Goal: Book appointment/travel/reservation

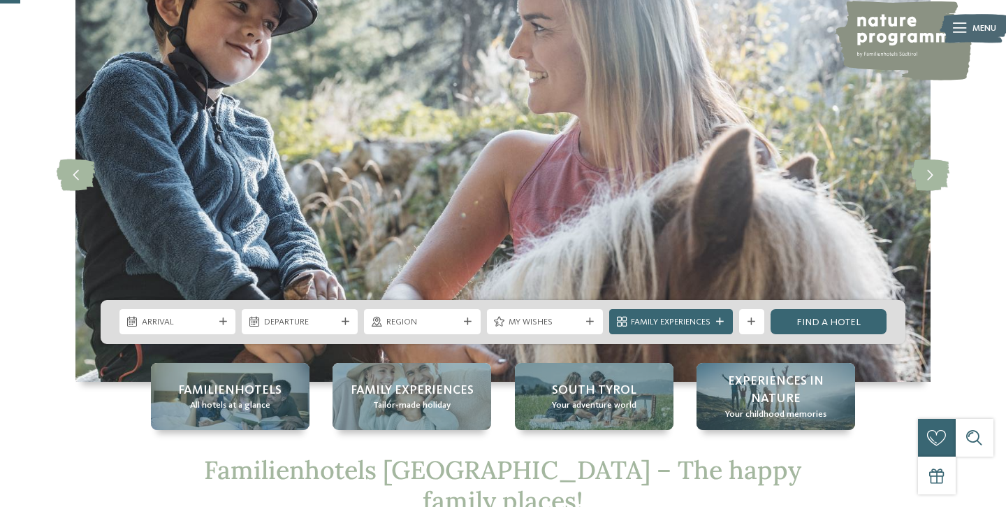
scroll to position [108, 0]
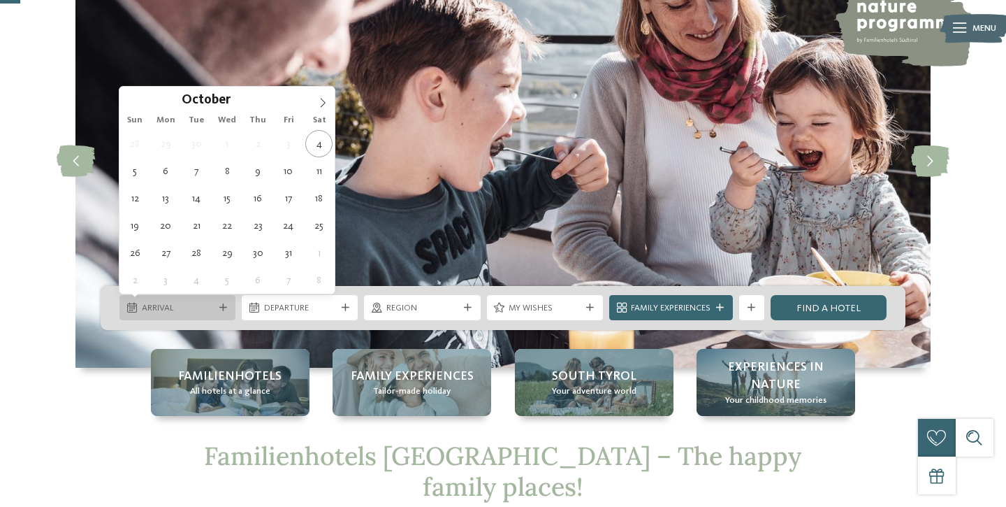
click at [217, 302] on div "Arrival" at bounding box center [177, 307] width 116 height 25
click at [323, 106] on icon at bounding box center [323, 103] width 10 height 10
type input "****"
click at [323, 106] on icon at bounding box center [323, 103] width 10 height 10
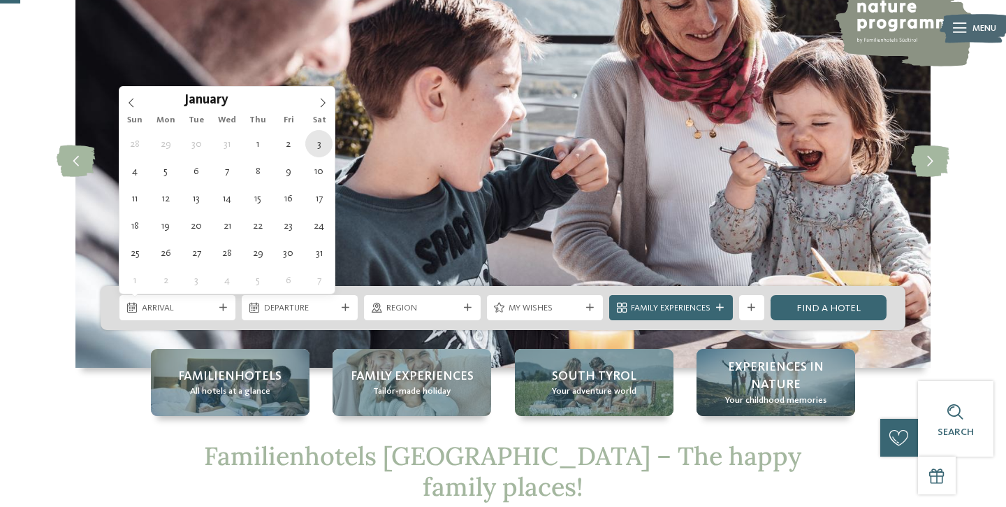
type div "03.01.2026"
type input "****"
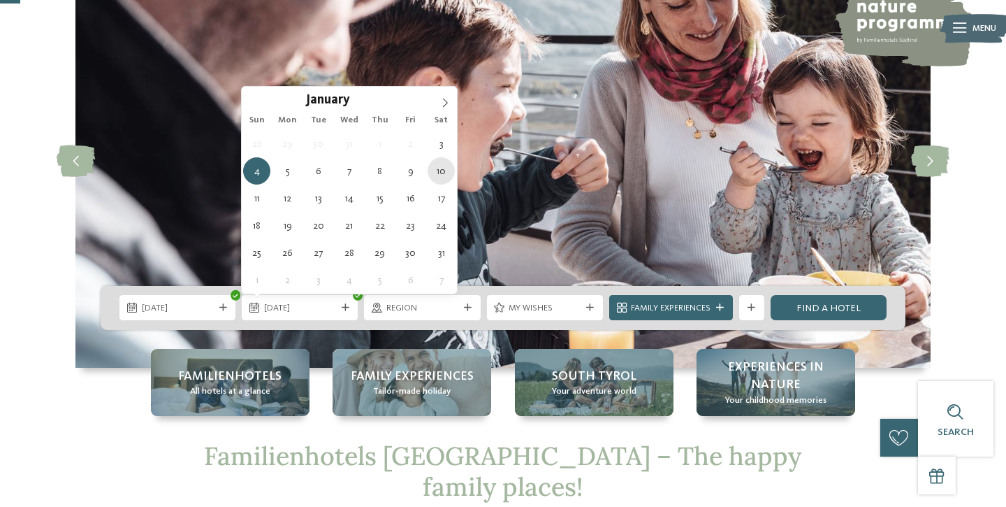
type div "10.01.2026"
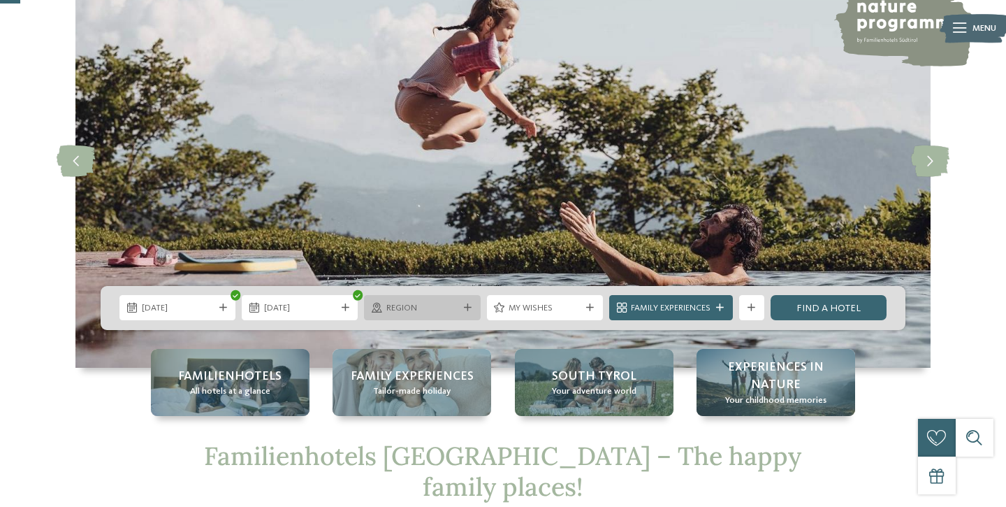
click at [467, 305] on icon at bounding box center [468, 308] width 8 height 8
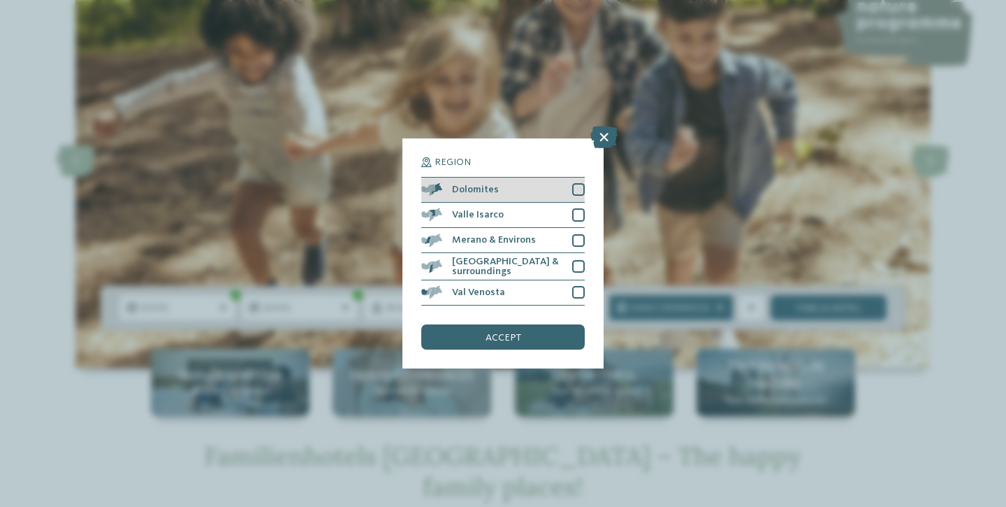
click at [577, 193] on div at bounding box center [578, 189] width 13 height 13
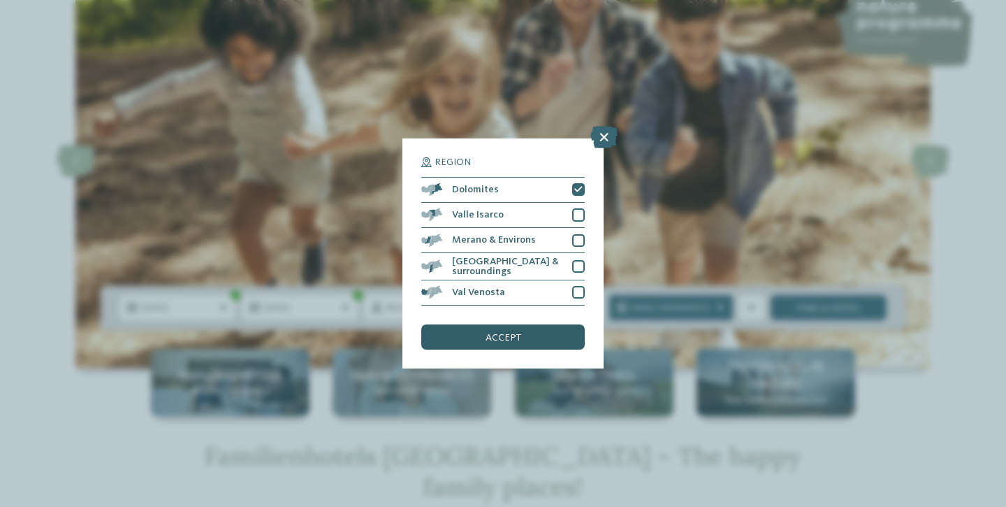
click at [519, 333] on span "accept" at bounding box center [504, 338] width 36 height 10
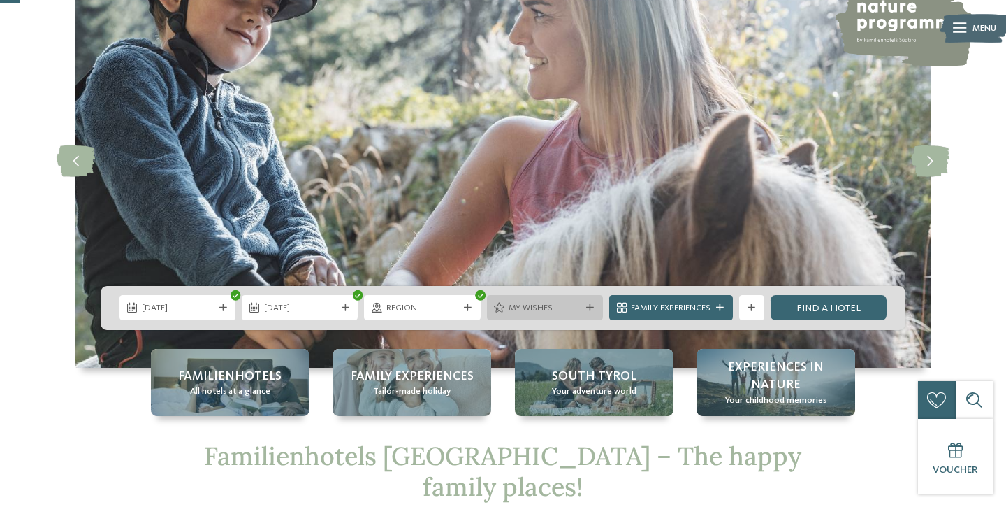
click at [588, 312] on div "My wishes" at bounding box center [545, 307] width 116 height 25
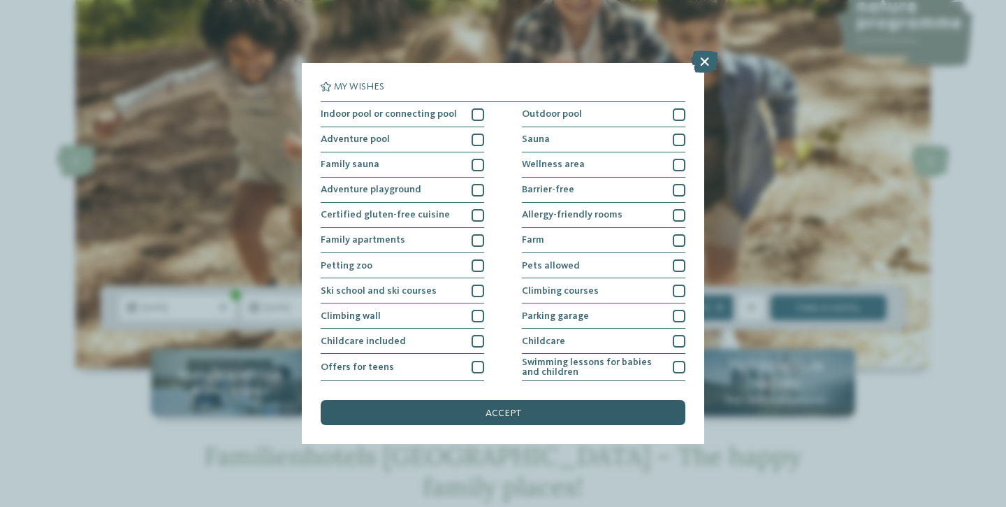
click at [529, 421] on div "accept" at bounding box center [503, 412] width 365 height 25
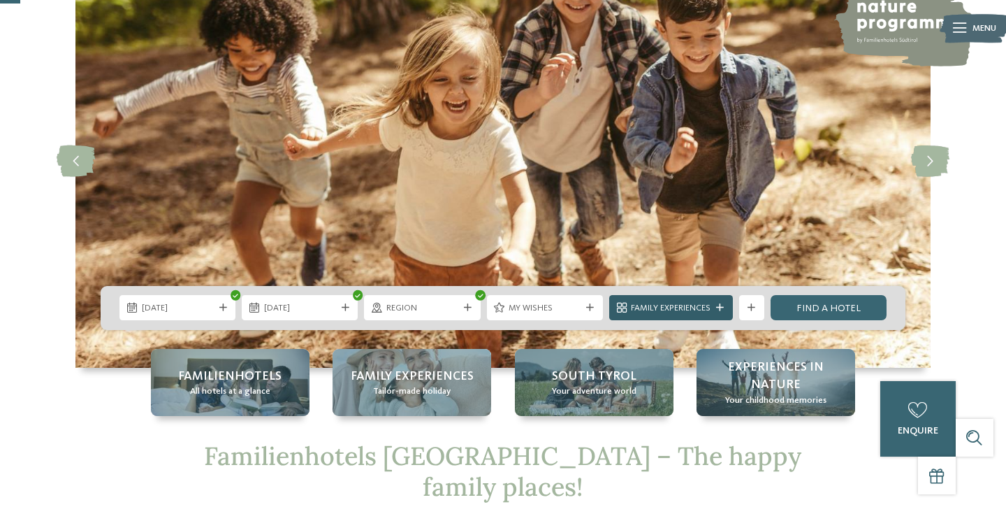
click at [721, 307] on icon at bounding box center [720, 308] width 8 height 8
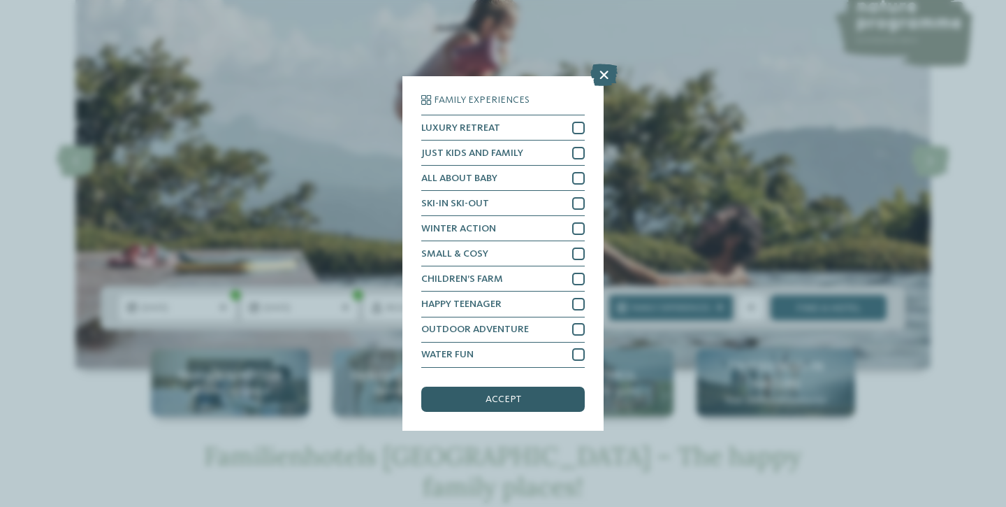
click at [511, 396] on span "accept" at bounding box center [504, 399] width 36 height 10
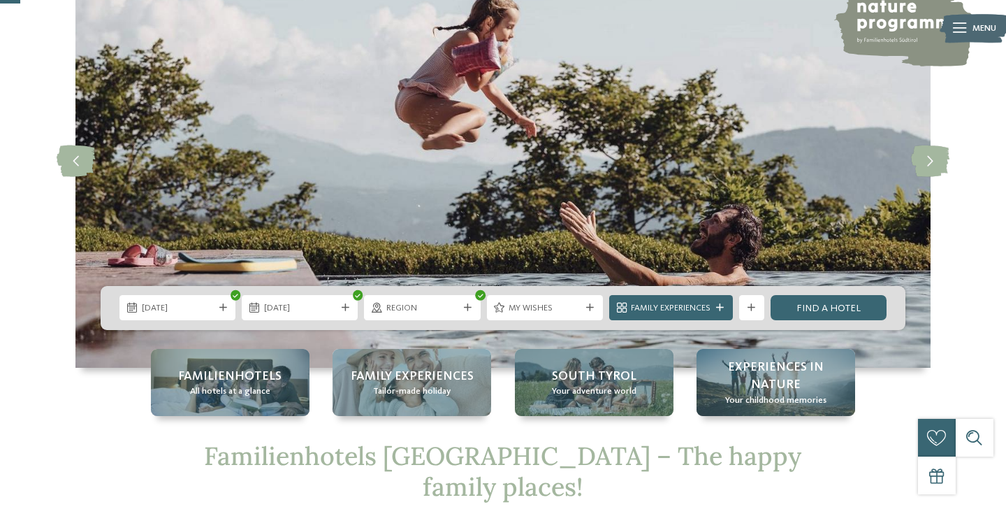
click at [511, 396] on div "Familienhotels All hotels at a glance Family Experiences Tailor-made holiday So…" at bounding box center [503, 382] width 705 height 67
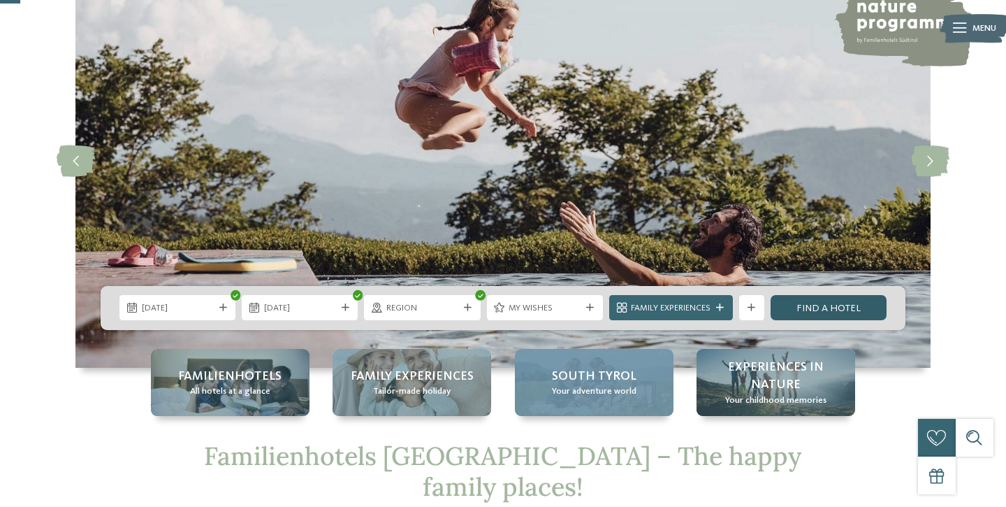
click at [848, 306] on link "Find a hotel" at bounding box center [829, 307] width 116 height 25
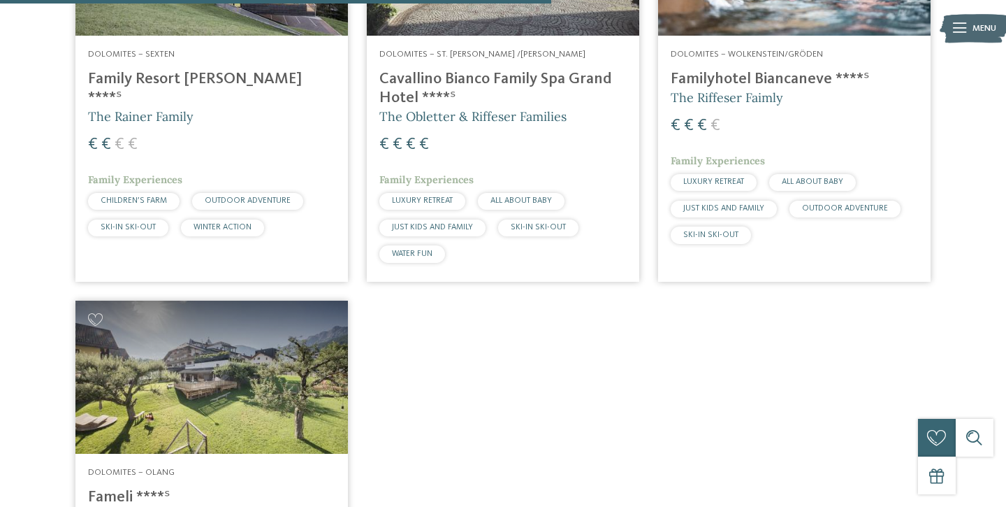
scroll to position [1055, 0]
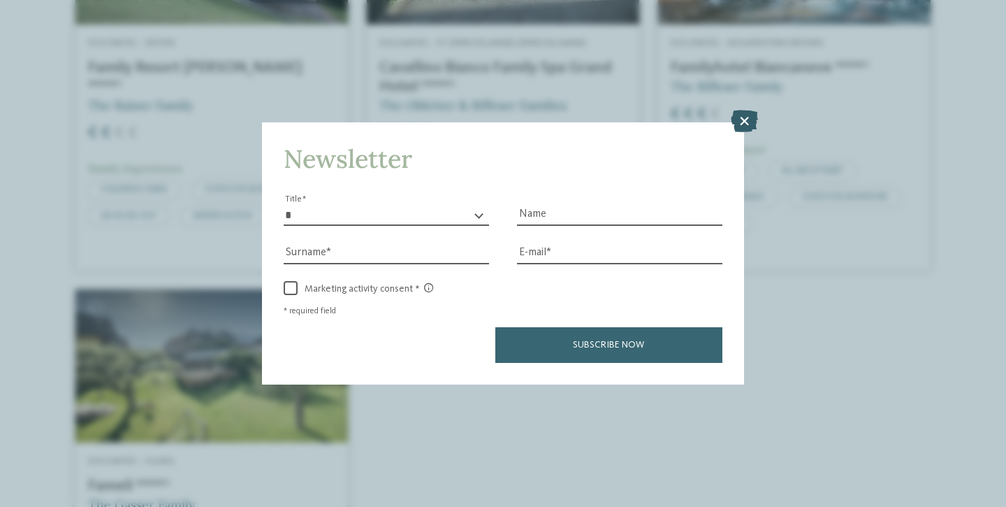
click at [744, 122] on icon at bounding box center [744, 121] width 27 height 22
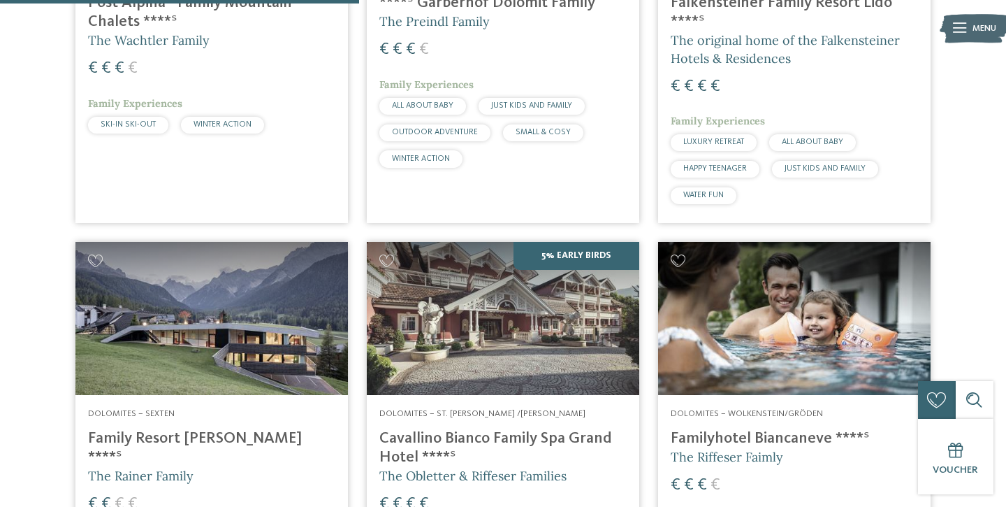
scroll to position [686, 0]
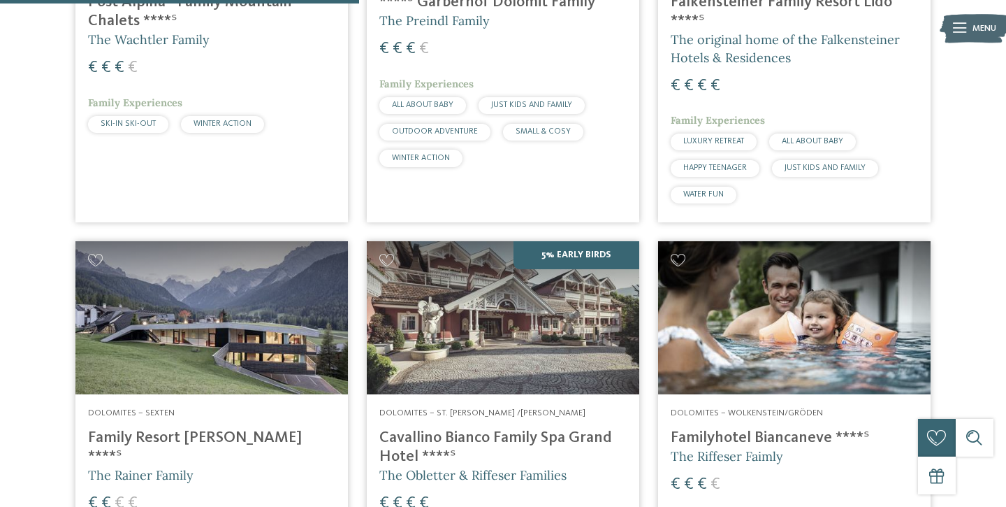
click at [780, 333] on img at bounding box center [794, 317] width 273 height 153
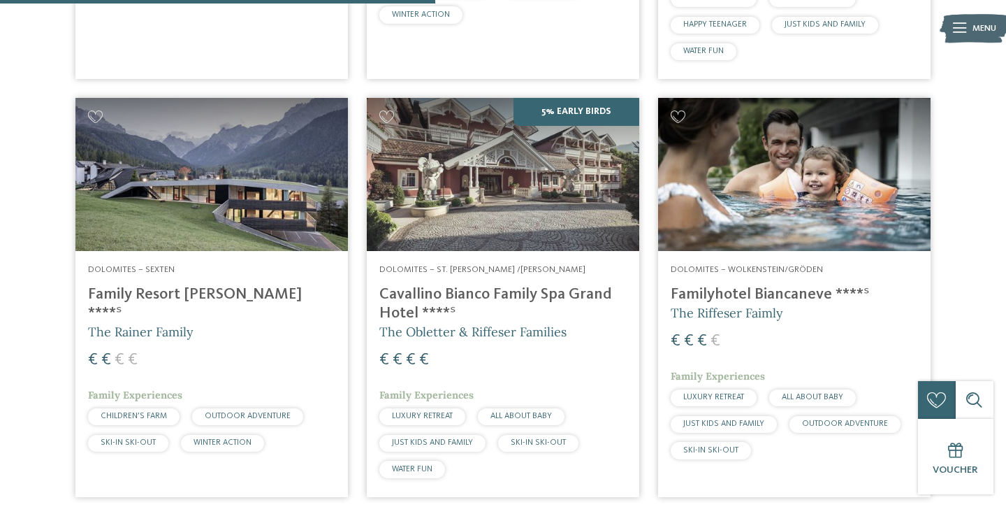
scroll to position [831, 0]
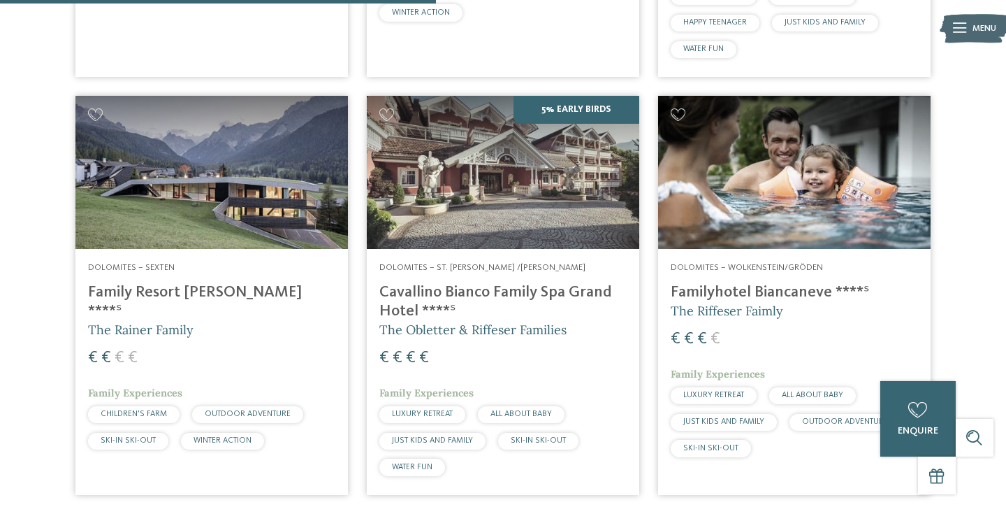
click at [493, 153] on img at bounding box center [503, 172] width 273 height 153
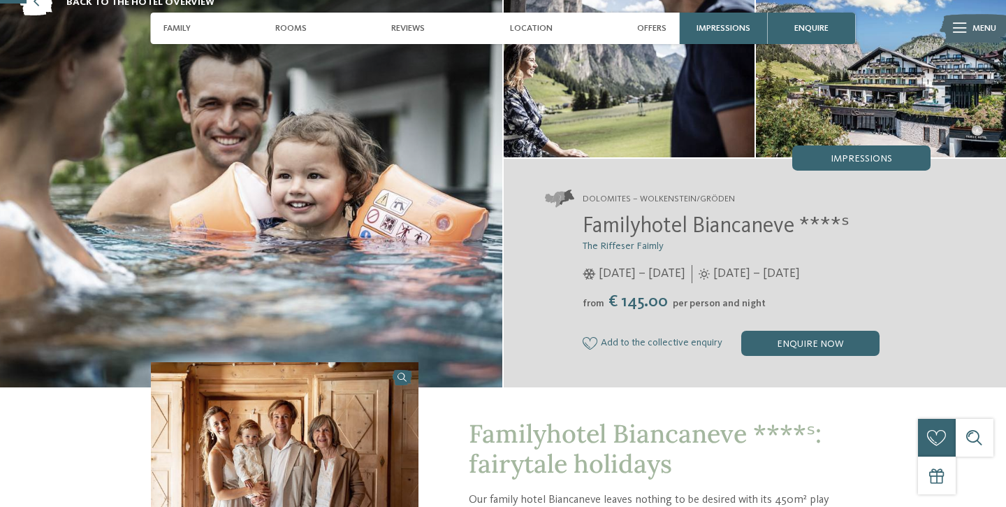
scroll to position [94, 0]
click at [859, 166] on div "Impressions" at bounding box center [861, 157] width 138 height 25
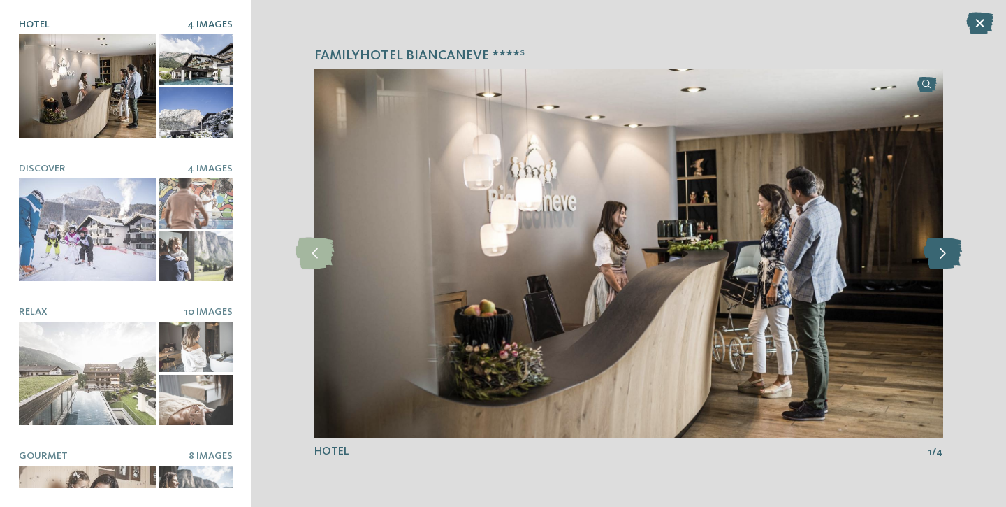
click at [945, 252] on icon at bounding box center [943, 253] width 38 height 31
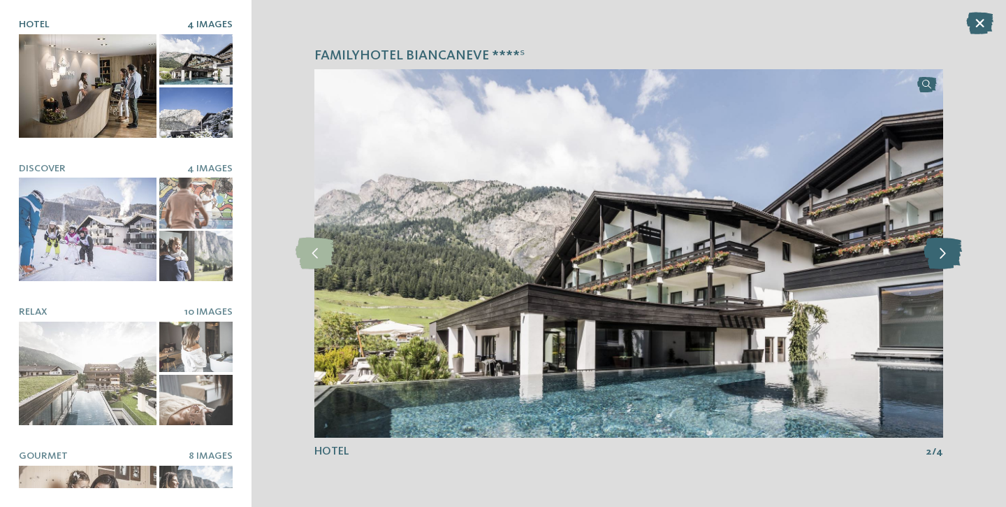
click at [945, 252] on icon at bounding box center [943, 253] width 38 height 31
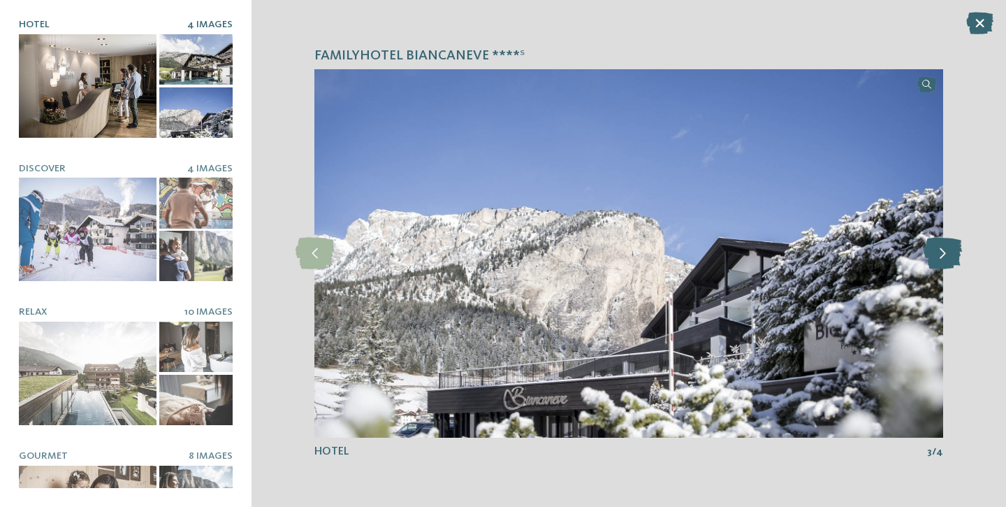
click at [945, 252] on icon at bounding box center [943, 253] width 38 height 31
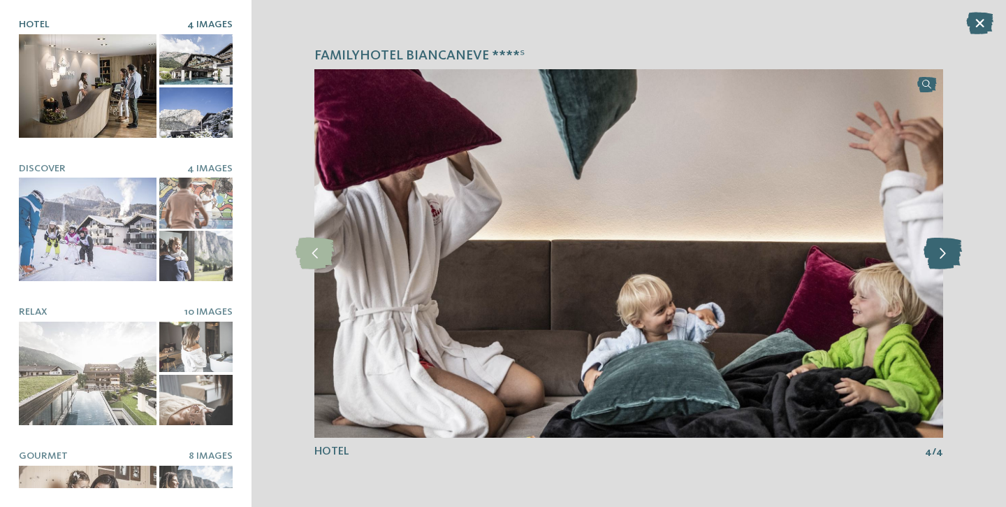
click at [945, 252] on icon at bounding box center [943, 253] width 38 height 31
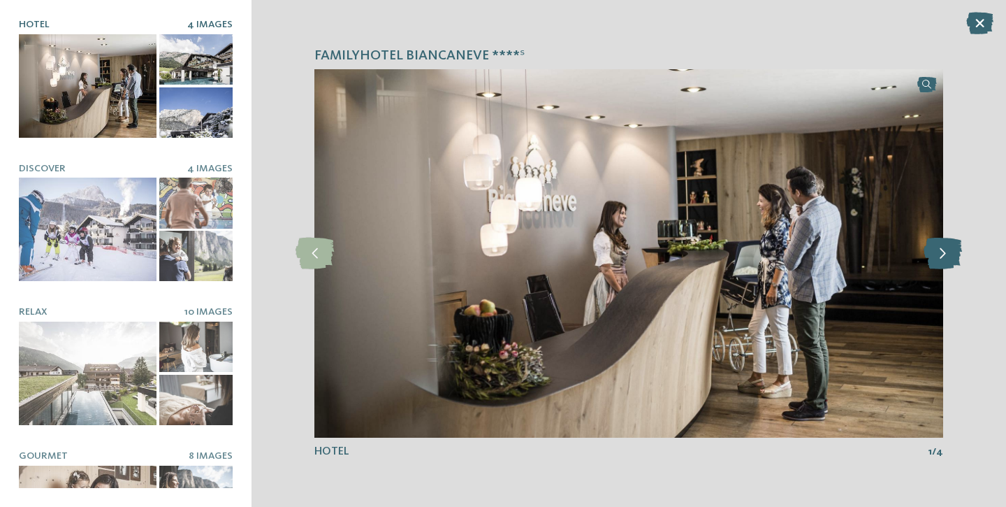
click at [945, 252] on icon at bounding box center [943, 253] width 38 height 31
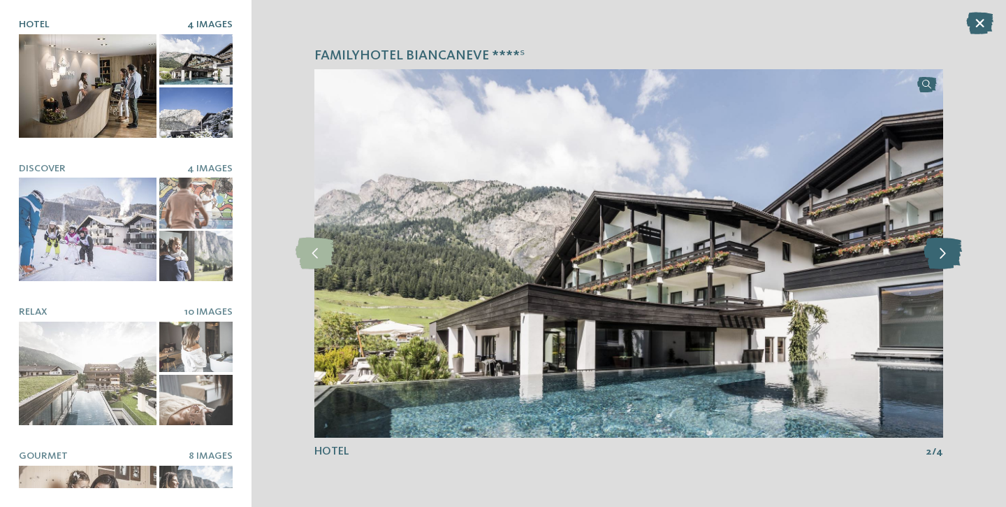
click at [945, 252] on icon at bounding box center [943, 253] width 38 height 31
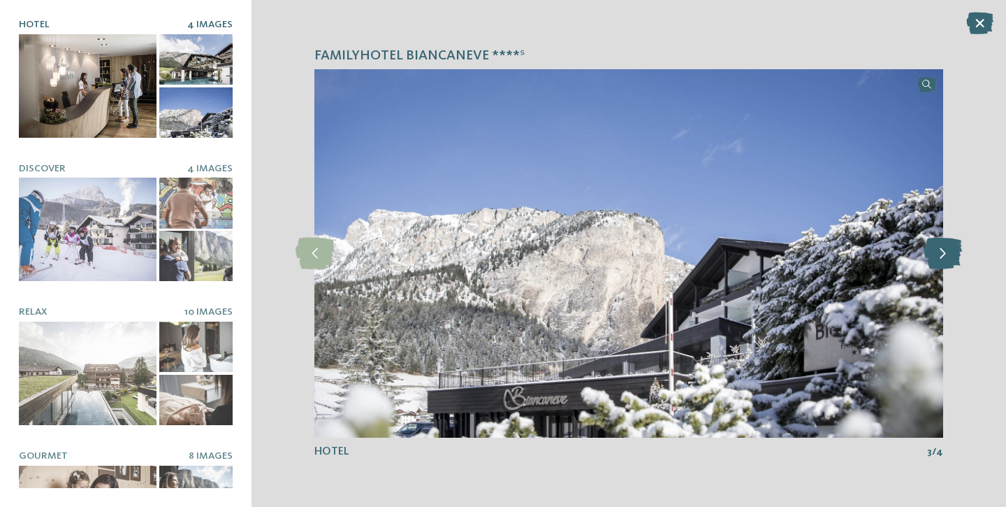
click at [945, 252] on icon at bounding box center [943, 253] width 38 height 31
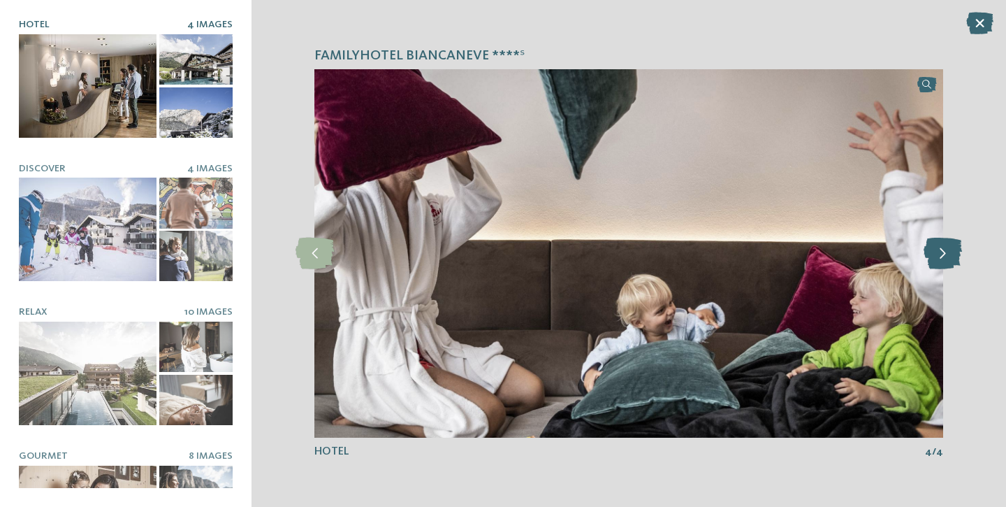
click at [945, 252] on icon at bounding box center [943, 253] width 38 height 31
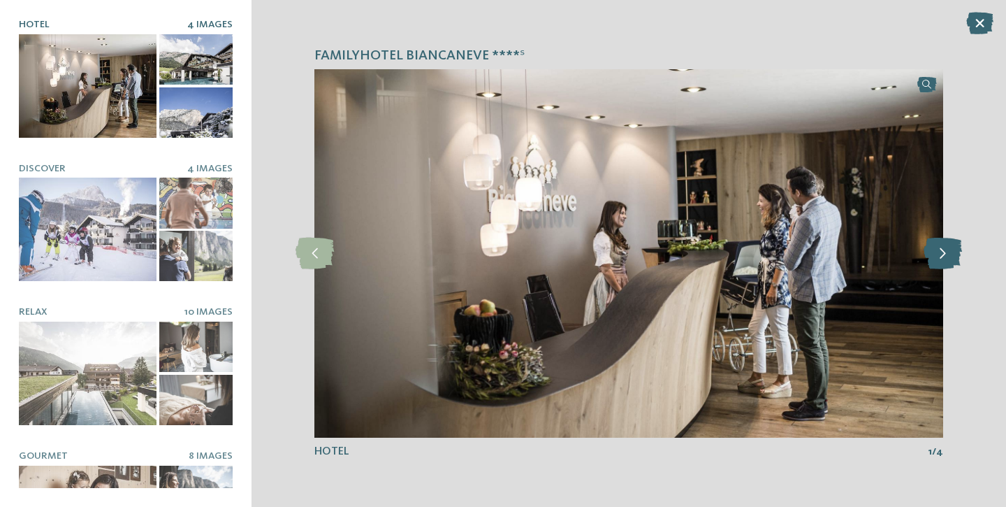
click at [945, 252] on icon at bounding box center [943, 253] width 38 height 31
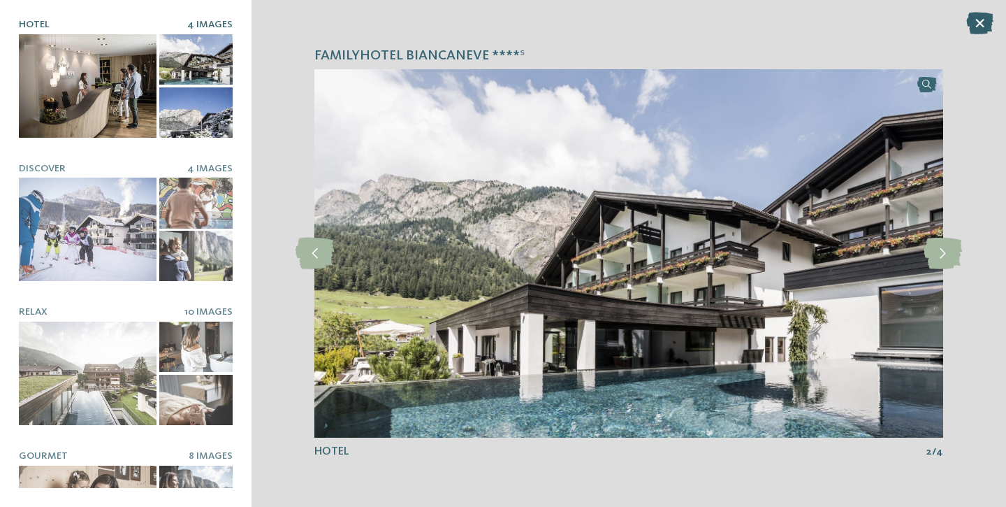
click at [981, 27] on icon at bounding box center [979, 23] width 27 height 22
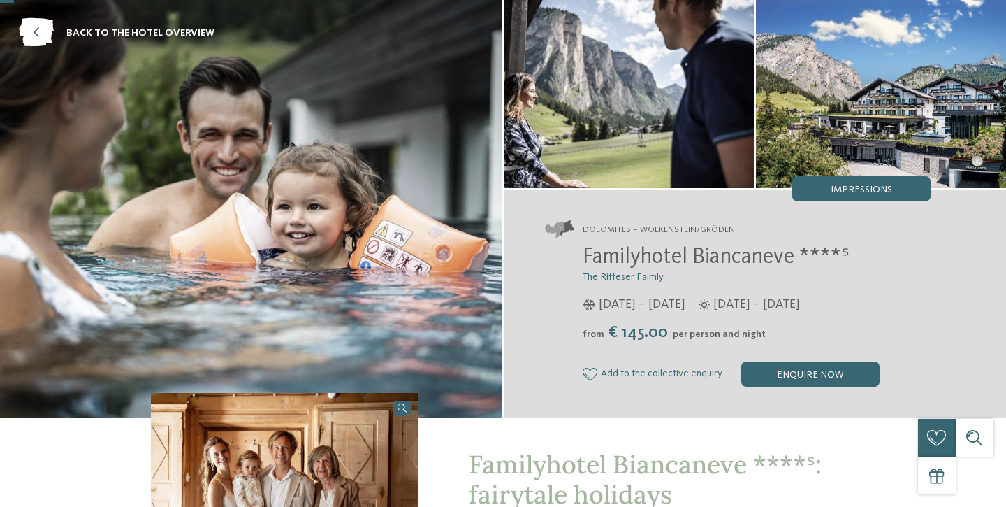
scroll to position [31, 0]
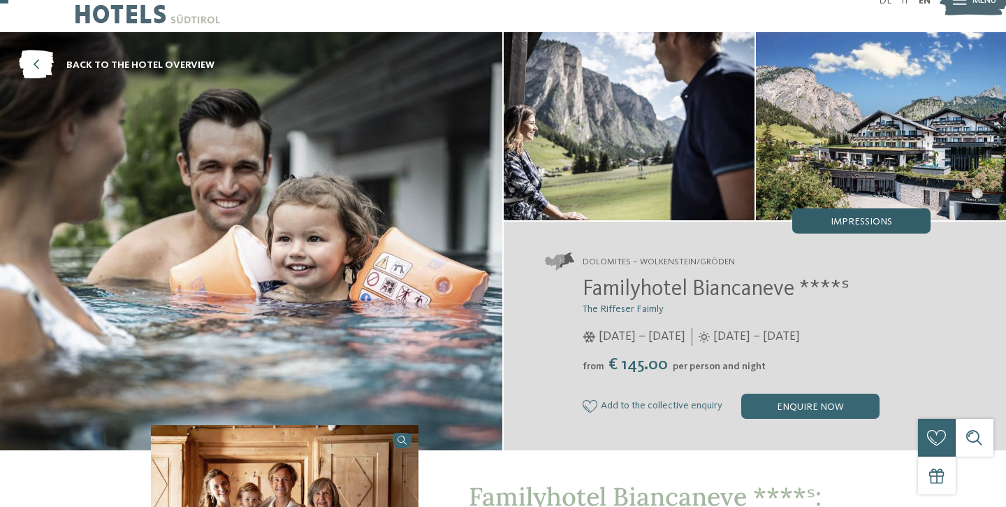
click at [822, 224] on div "Impressions" at bounding box center [861, 220] width 138 height 25
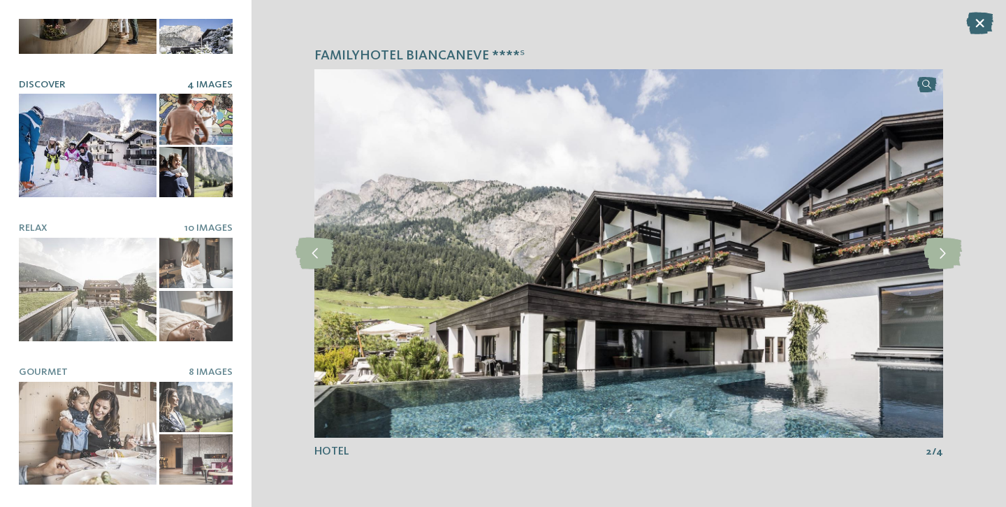
scroll to position [84, 0]
click at [110, 175] on div at bounding box center [88, 145] width 138 height 103
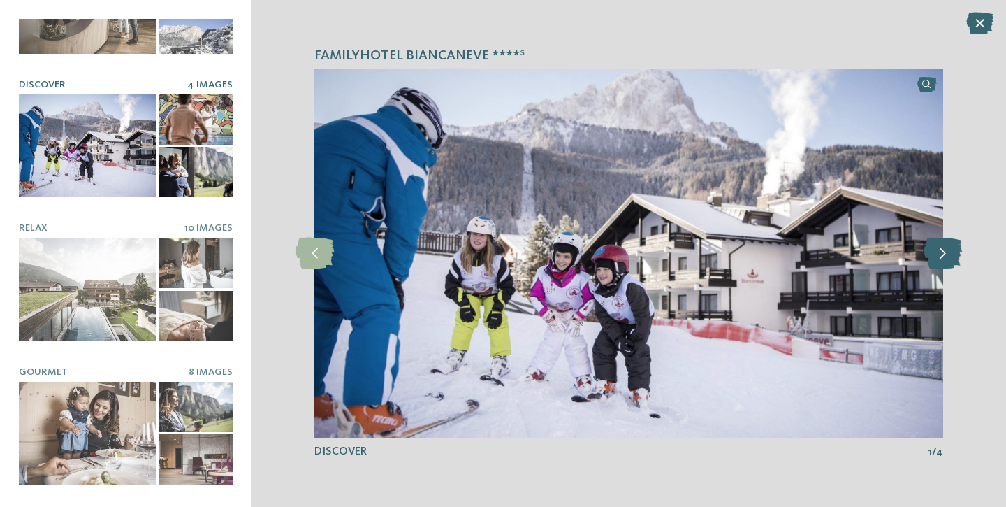
click at [946, 252] on icon at bounding box center [943, 253] width 38 height 31
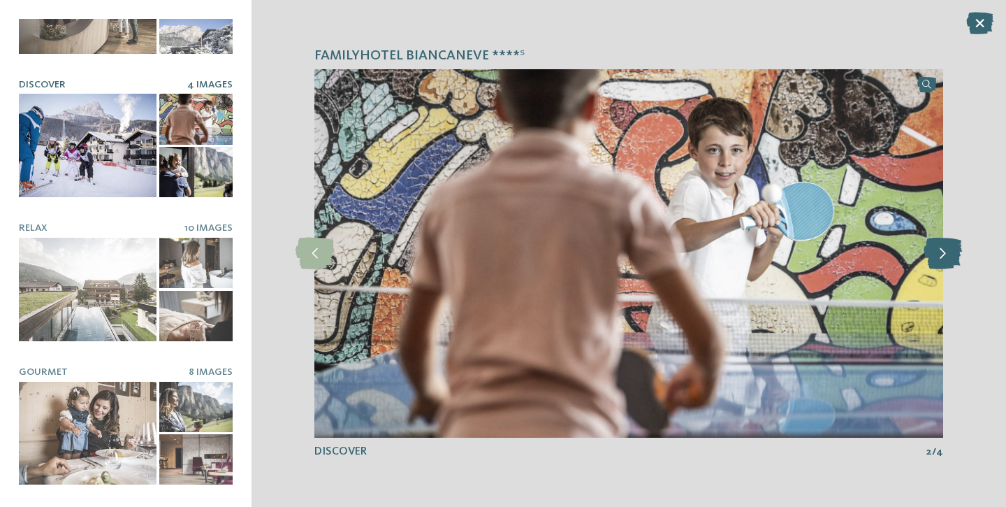
click at [946, 252] on icon at bounding box center [943, 253] width 38 height 31
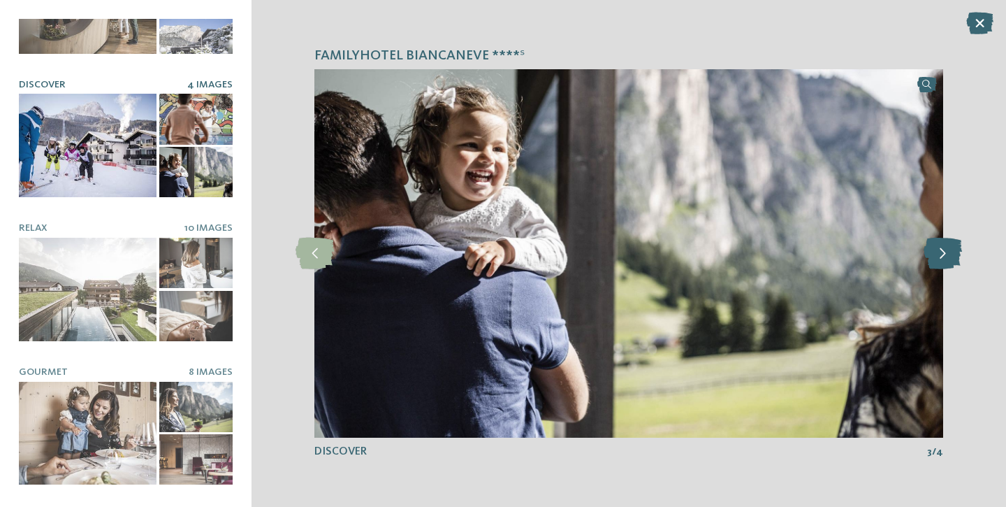
click at [946, 251] on icon at bounding box center [943, 253] width 38 height 31
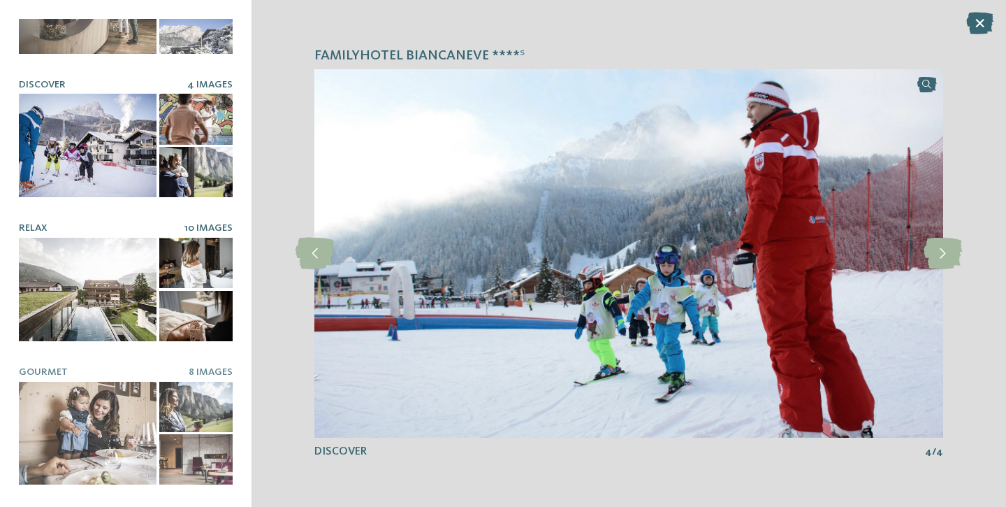
click at [84, 261] on div at bounding box center [88, 289] width 138 height 103
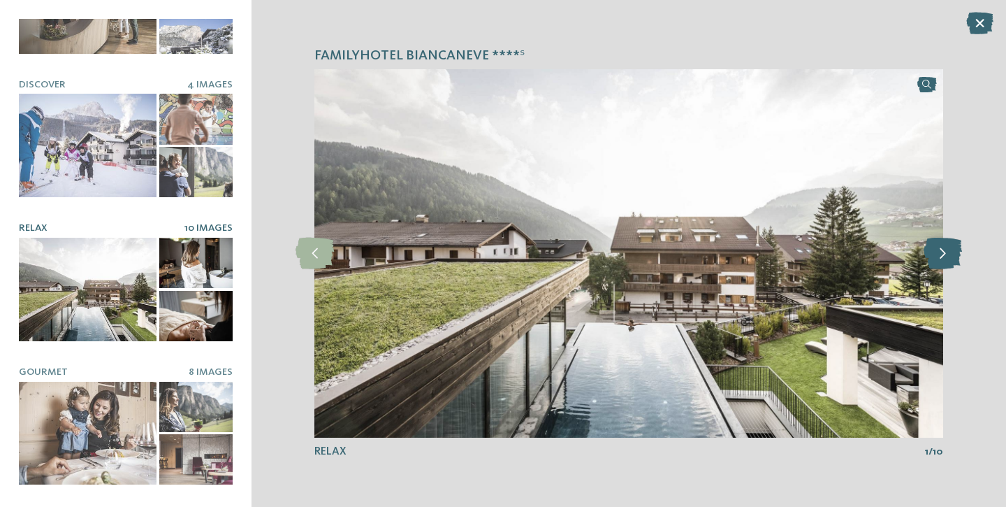
click at [948, 253] on icon at bounding box center [943, 253] width 38 height 31
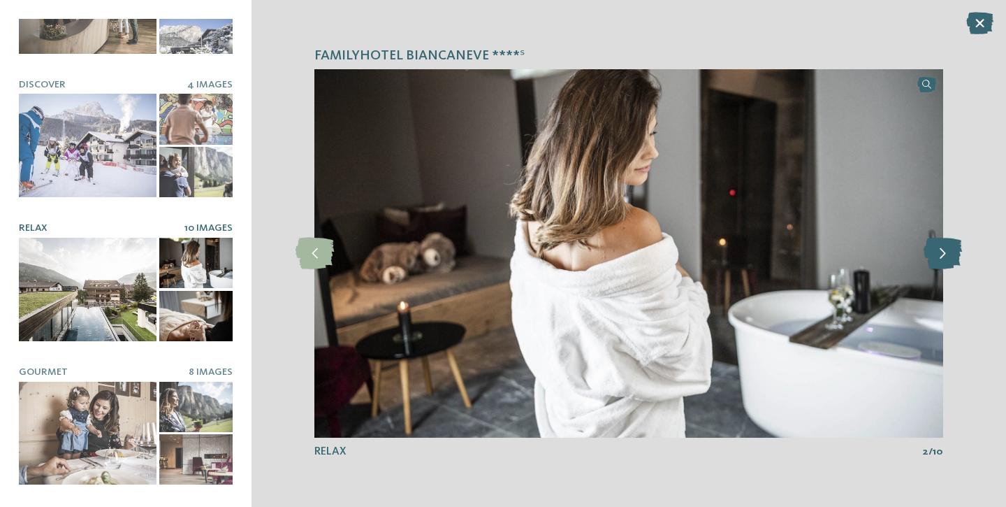
click at [948, 253] on icon at bounding box center [943, 253] width 38 height 31
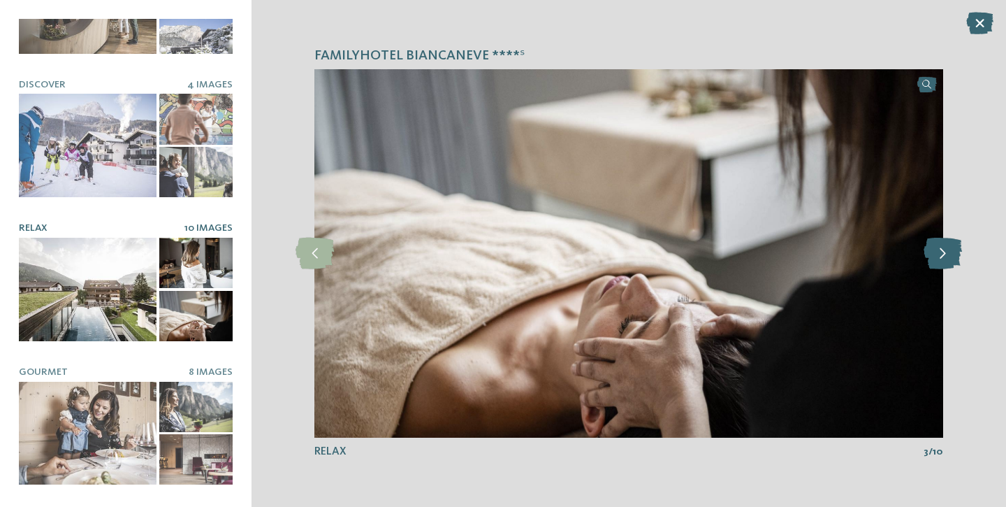
click at [948, 253] on icon at bounding box center [943, 253] width 38 height 31
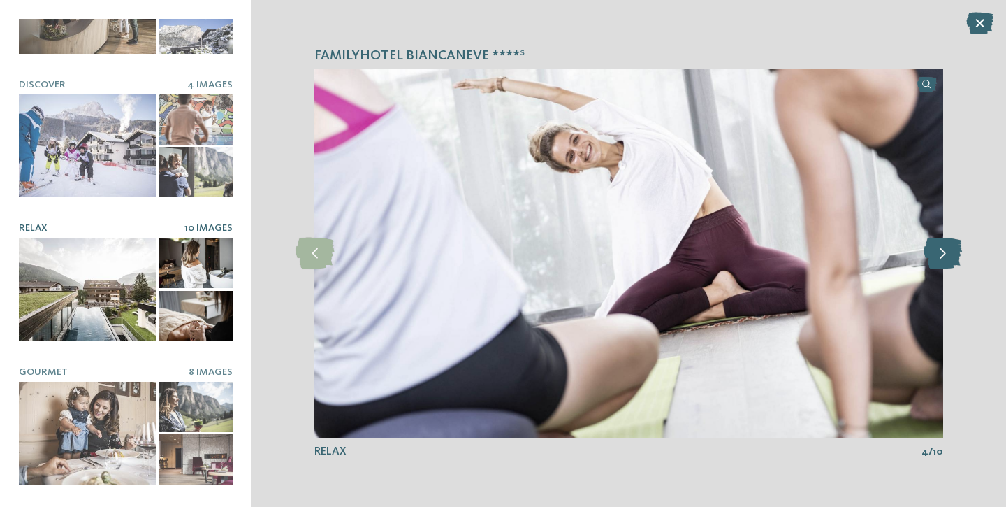
click at [948, 253] on icon at bounding box center [943, 253] width 38 height 31
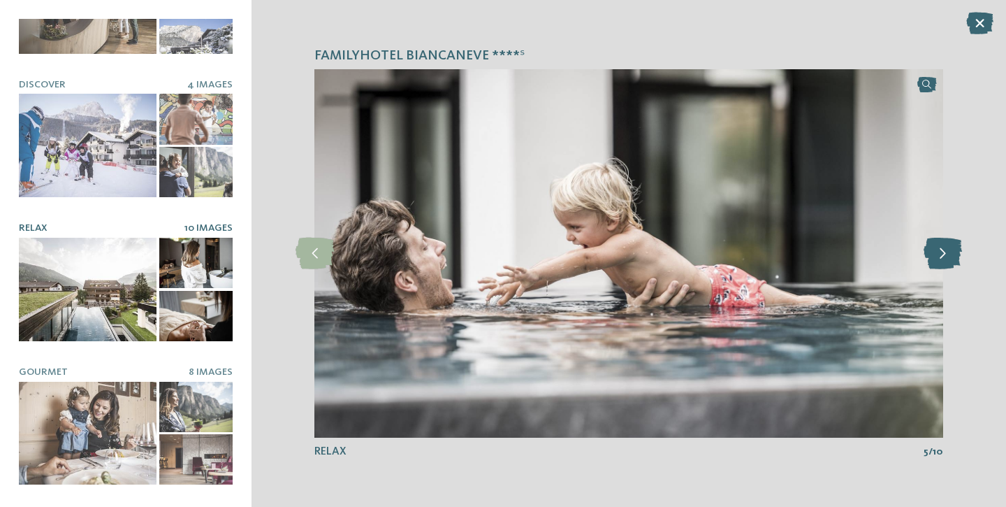
click at [948, 253] on icon at bounding box center [943, 253] width 38 height 31
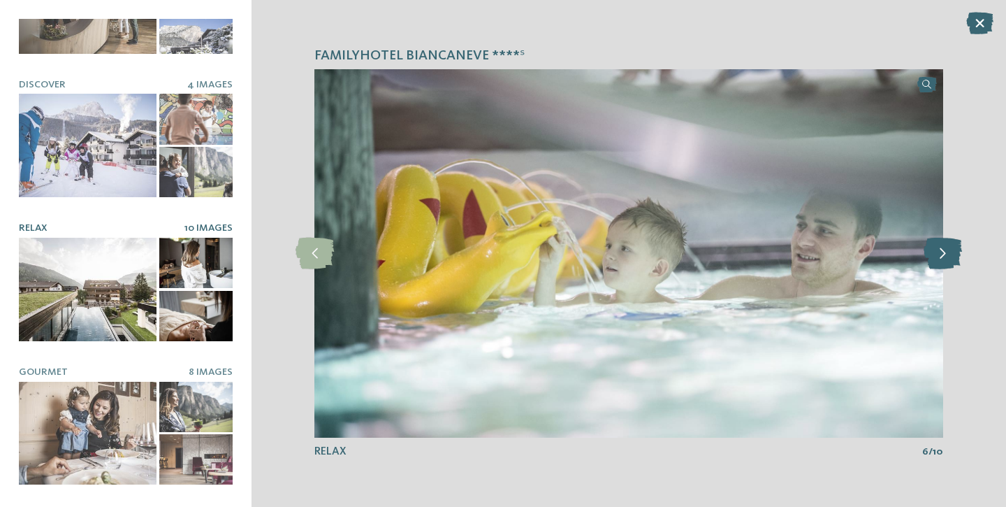
click at [948, 253] on icon at bounding box center [943, 253] width 38 height 31
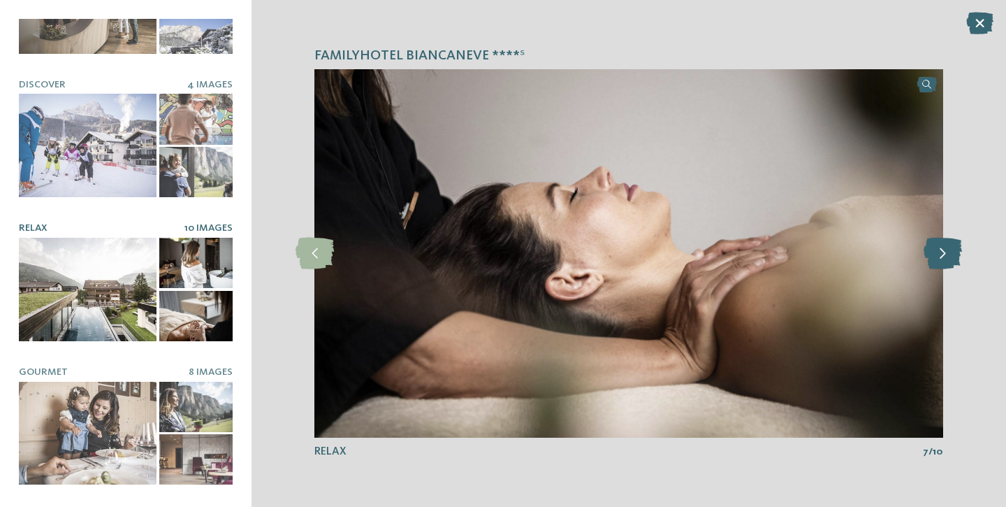
click at [948, 253] on icon at bounding box center [943, 253] width 38 height 31
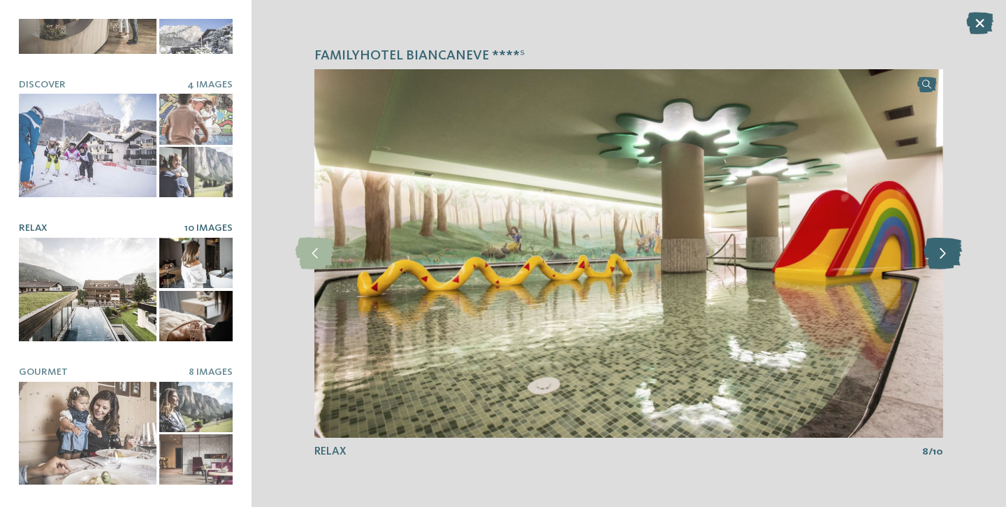
click at [948, 253] on icon at bounding box center [943, 253] width 38 height 31
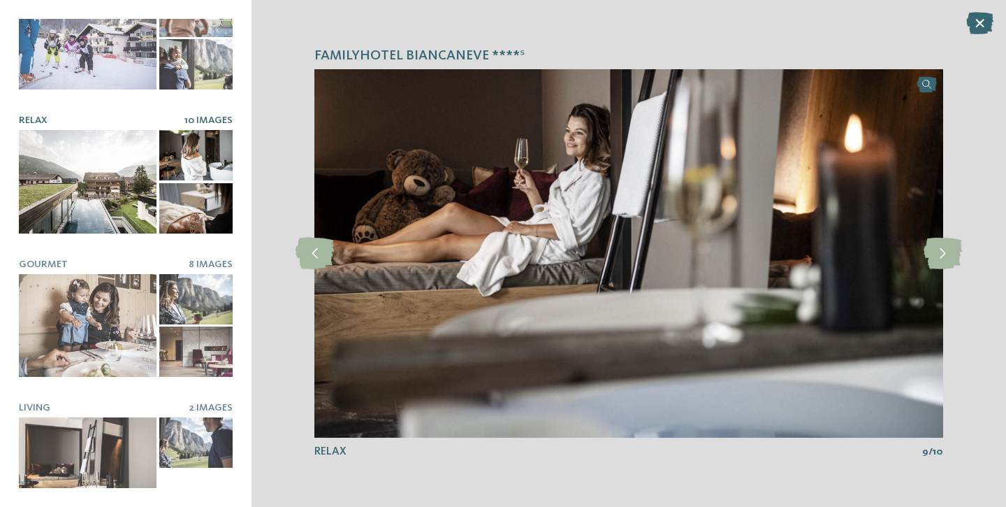
scroll to position [224, 0]
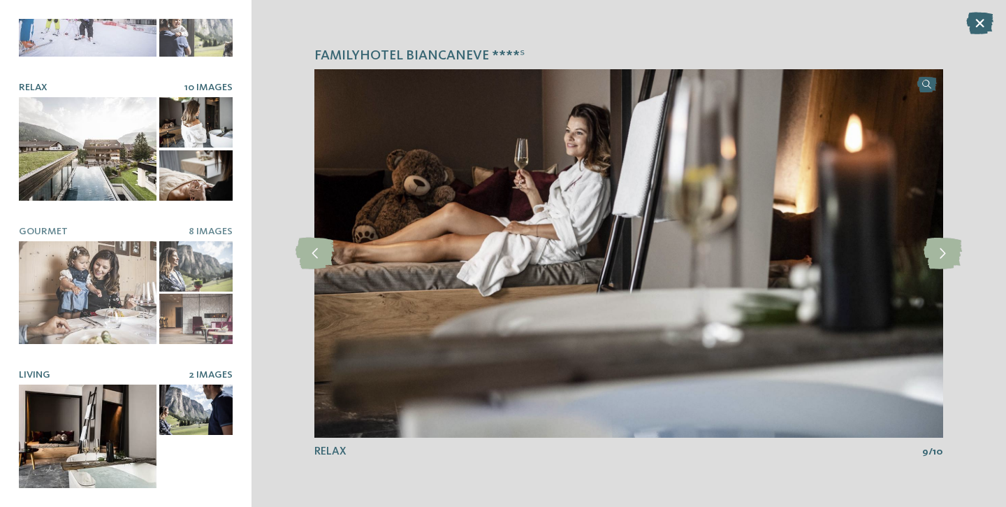
click at [114, 410] on div at bounding box center [88, 435] width 138 height 103
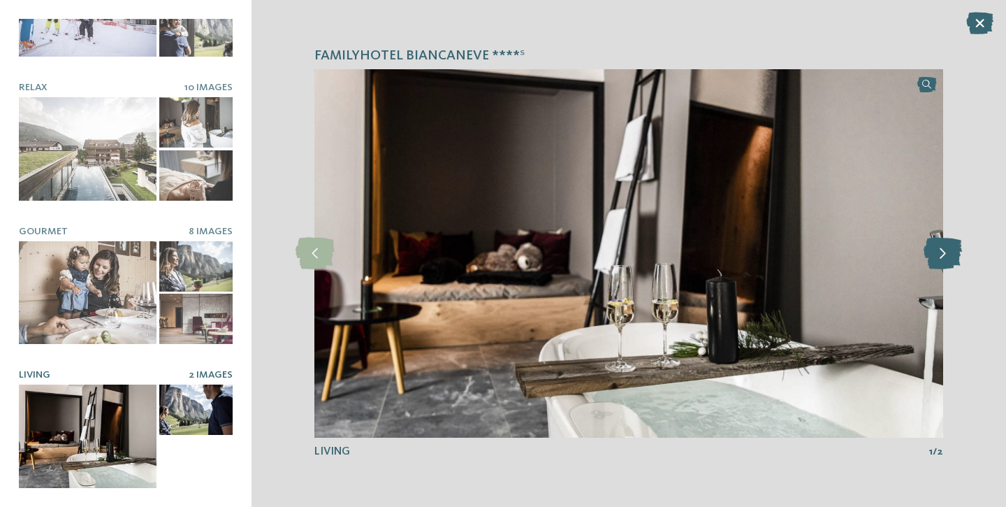
click at [943, 244] on icon at bounding box center [943, 253] width 38 height 31
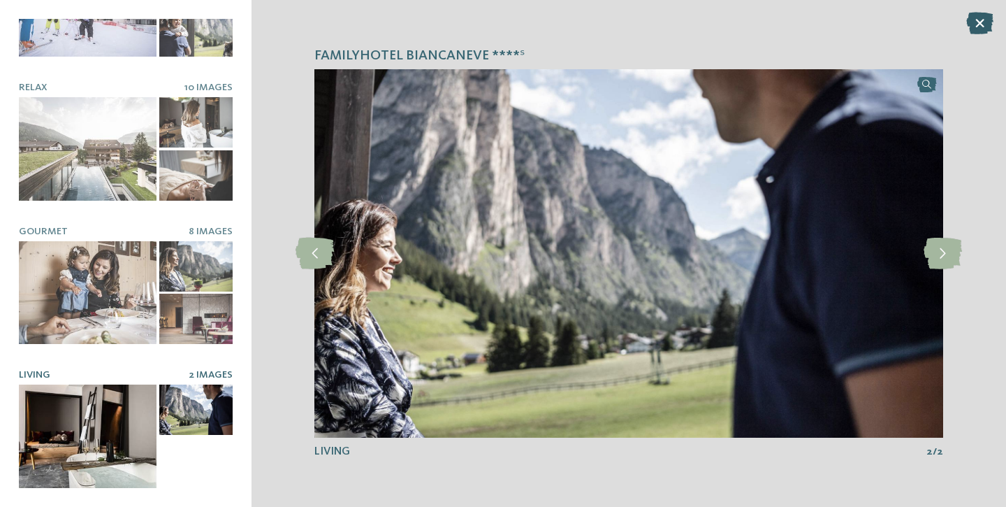
click at [975, 22] on icon at bounding box center [979, 23] width 27 height 22
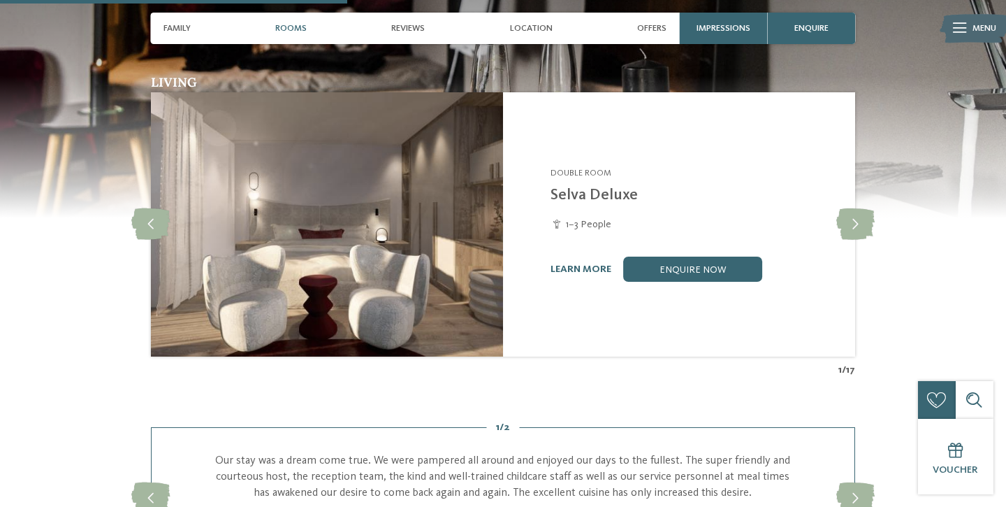
scroll to position [1191, 0]
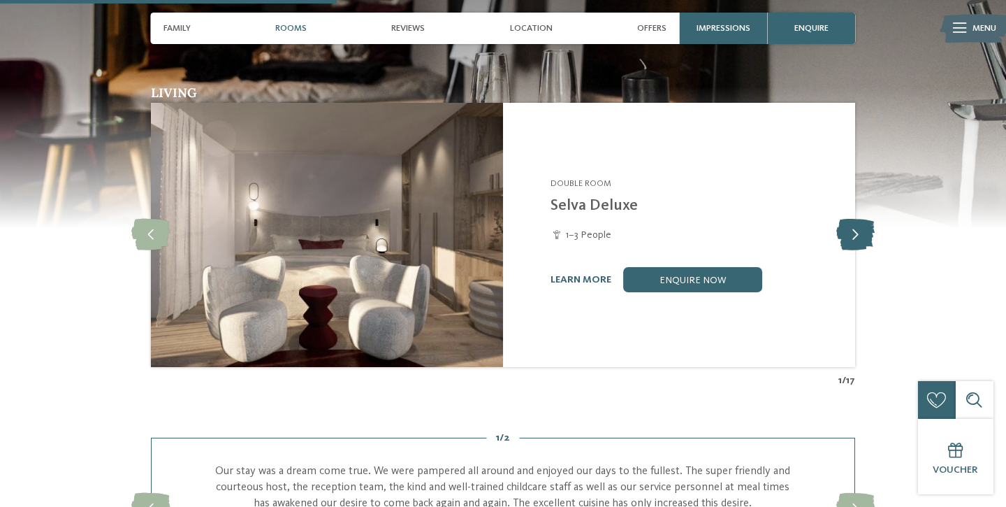
click at [867, 235] on icon at bounding box center [855, 234] width 38 height 31
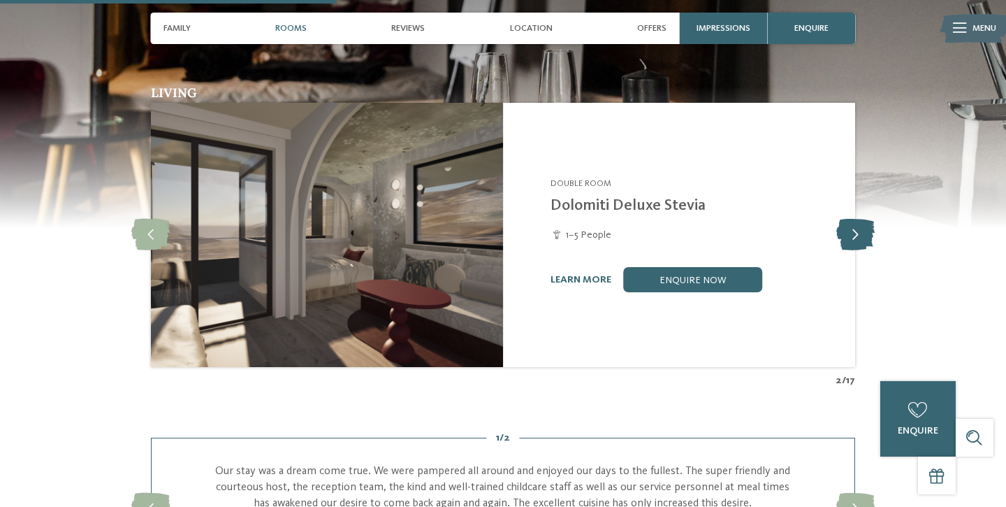
click at [867, 235] on icon at bounding box center [855, 234] width 38 height 31
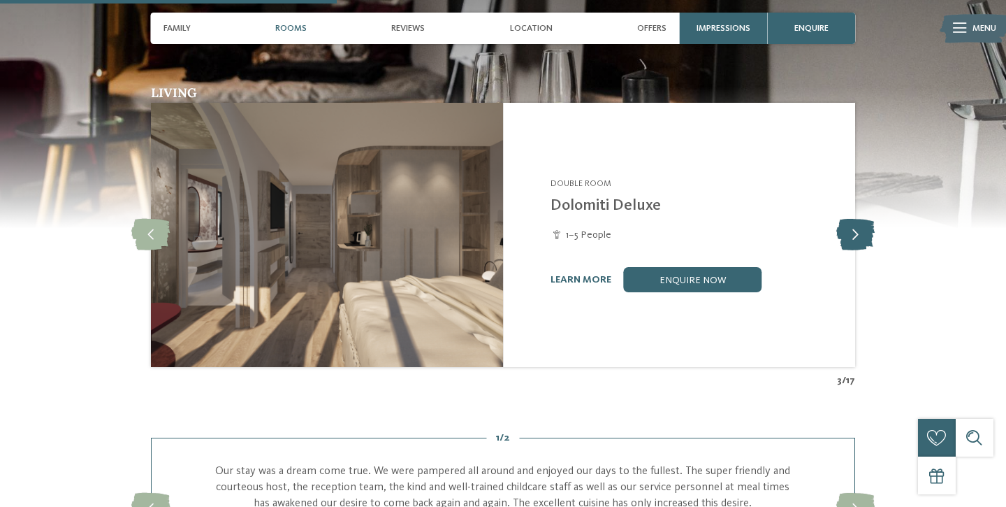
click at [867, 235] on icon at bounding box center [855, 234] width 38 height 31
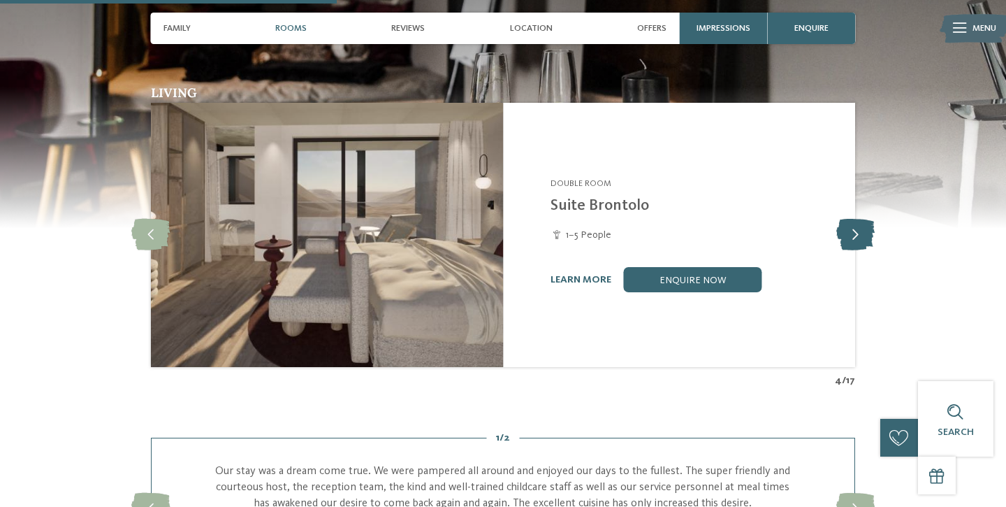
click at [867, 235] on icon at bounding box center [855, 234] width 38 height 31
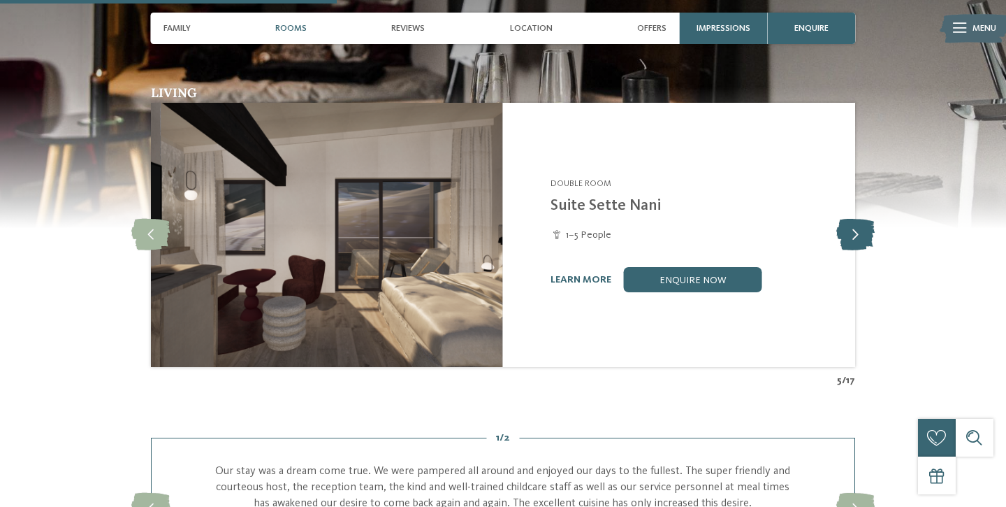
click at [867, 235] on icon at bounding box center [855, 234] width 38 height 31
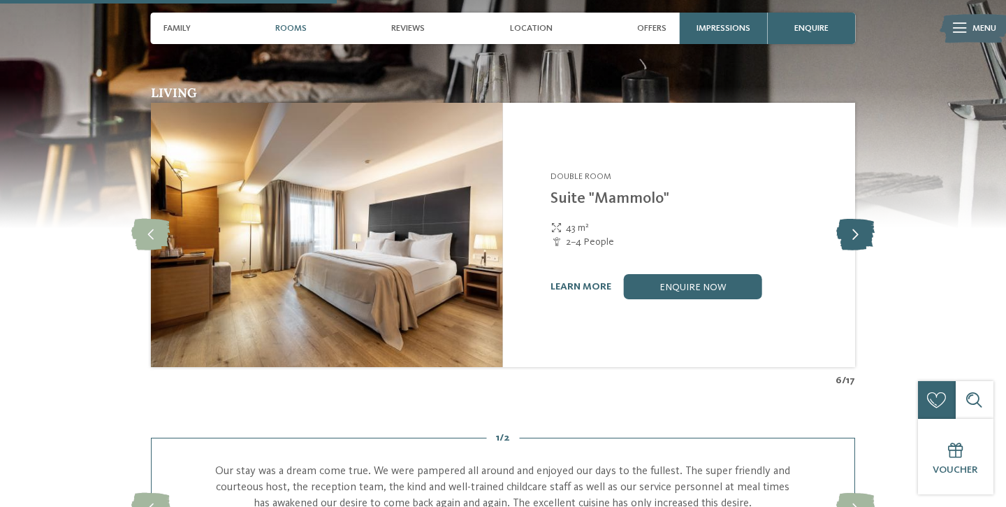
click at [867, 235] on icon at bounding box center [855, 234] width 38 height 31
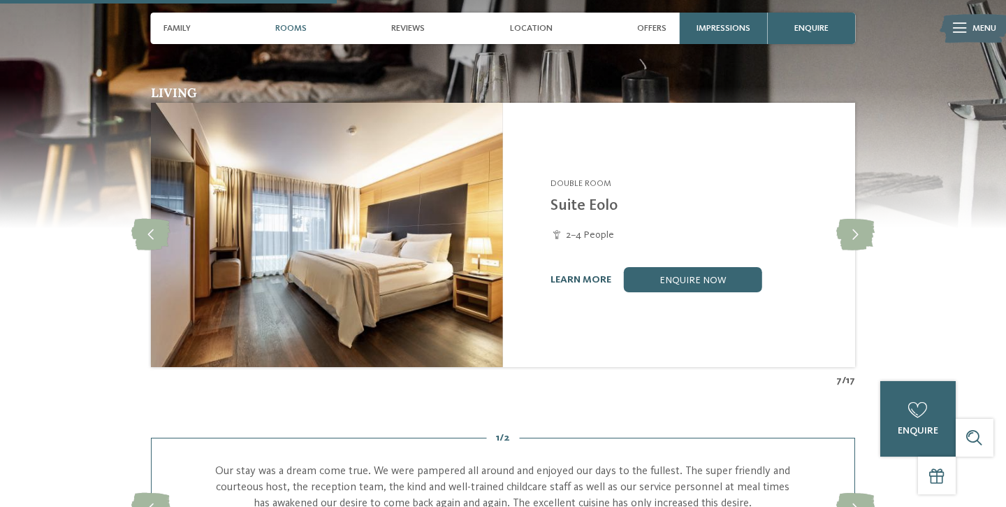
click at [587, 279] on link "learn more" at bounding box center [581, 280] width 61 height 10
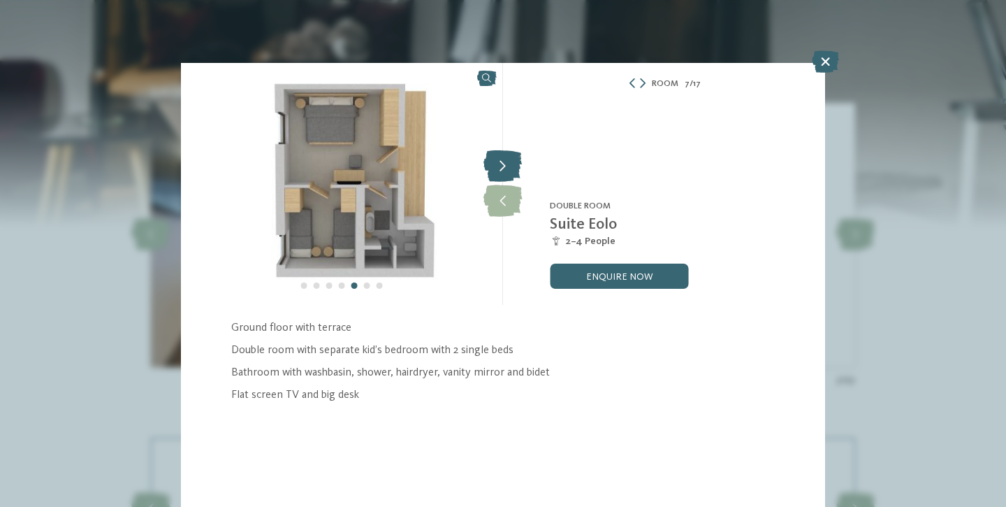
click at [502, 168] on icon at bounding box center [503, 166] width 38 height 31
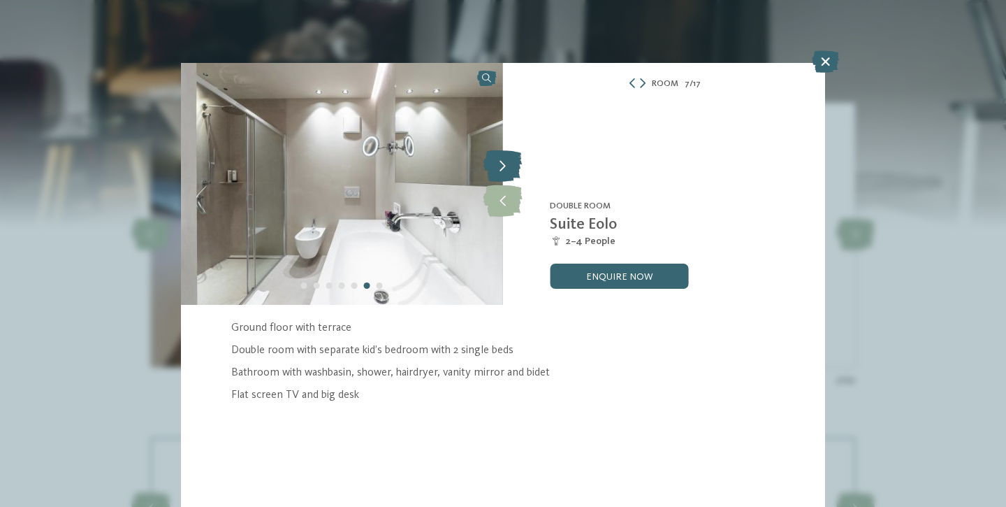
click at [502, 168] on icon at bounding box center [503, 166] width 38 height 31
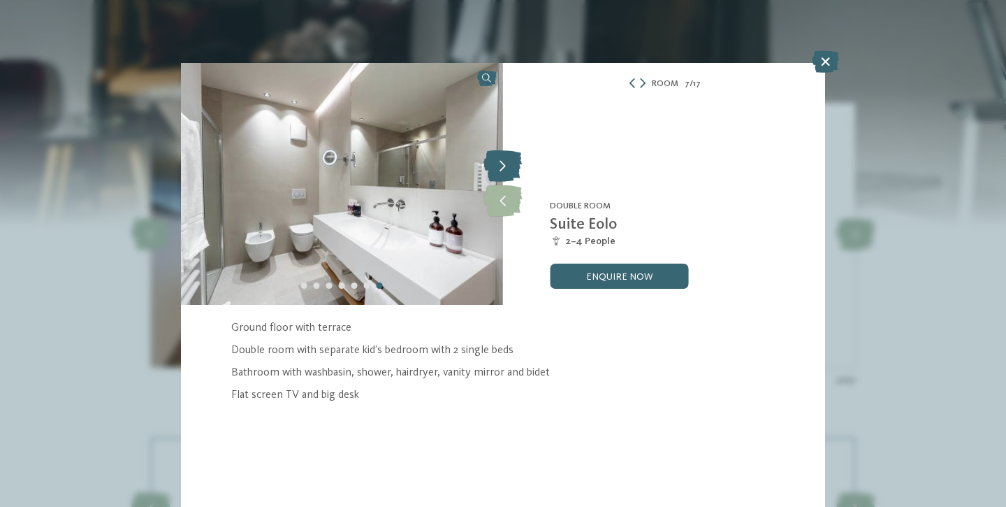
click at [502, 168] on icon at bounding box center [503, 166] width 38 height 31
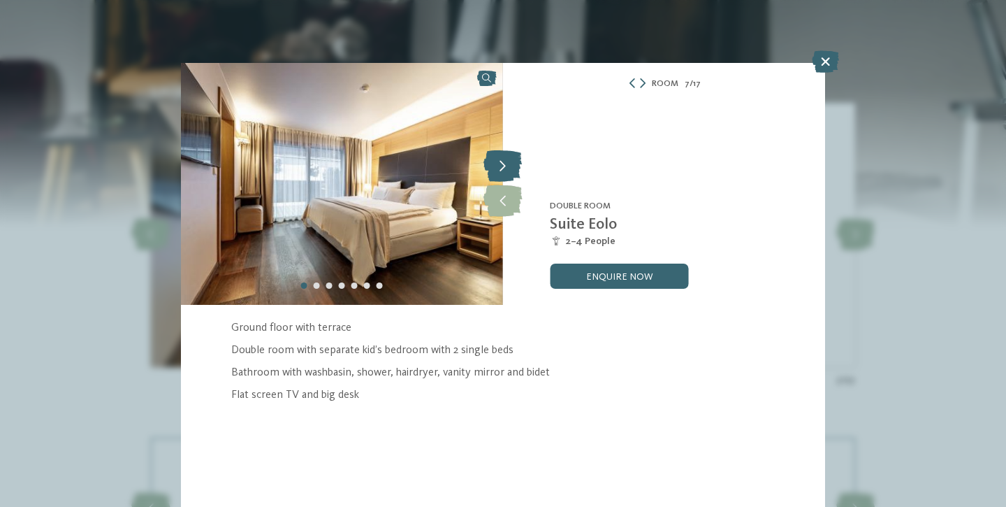
click at [502, 168] on icon at bounding box center [503, 166] width 38 height 31
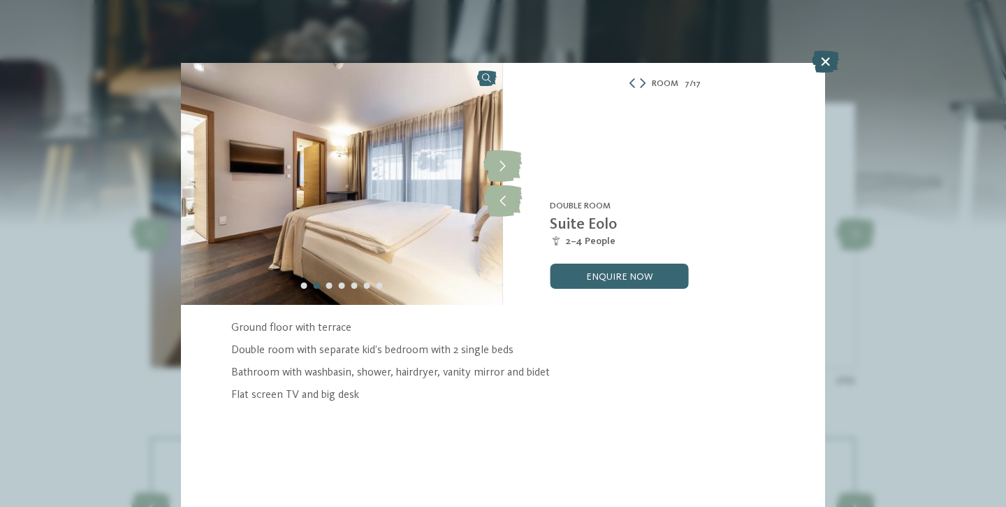
click at [827, 56] on icon at bounding box center [825, 61] width 27 height 22
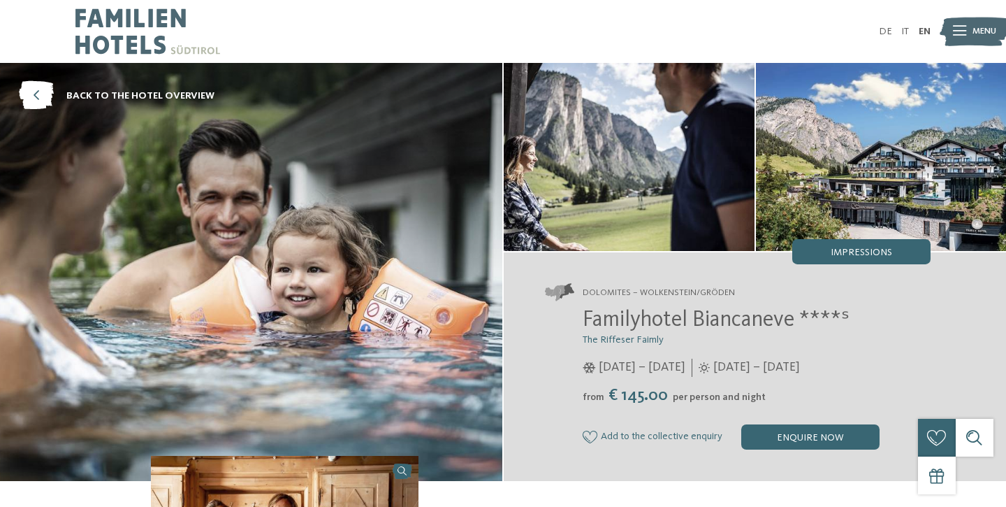
click at [964, 35] on icon at bounding box center [959, 32] width 13 height 10
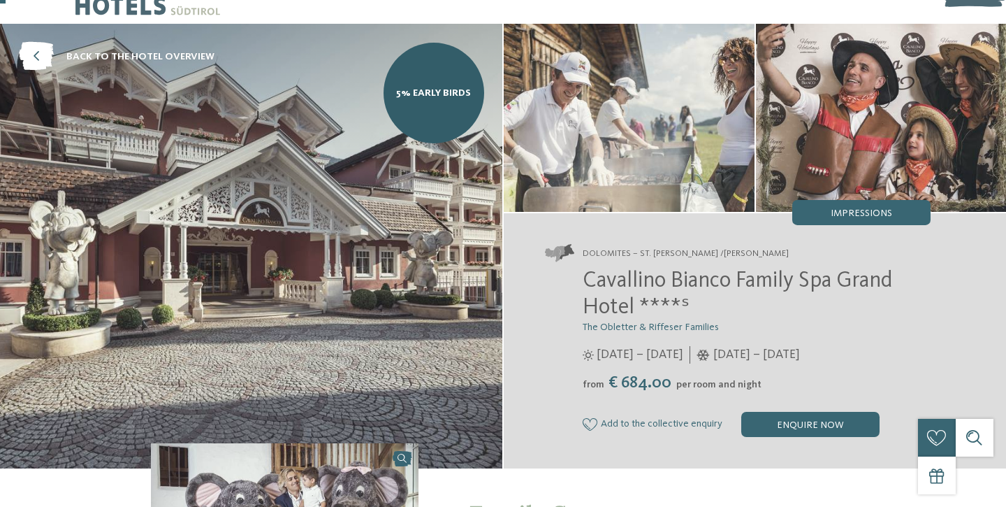
scroll to position [61, 0]
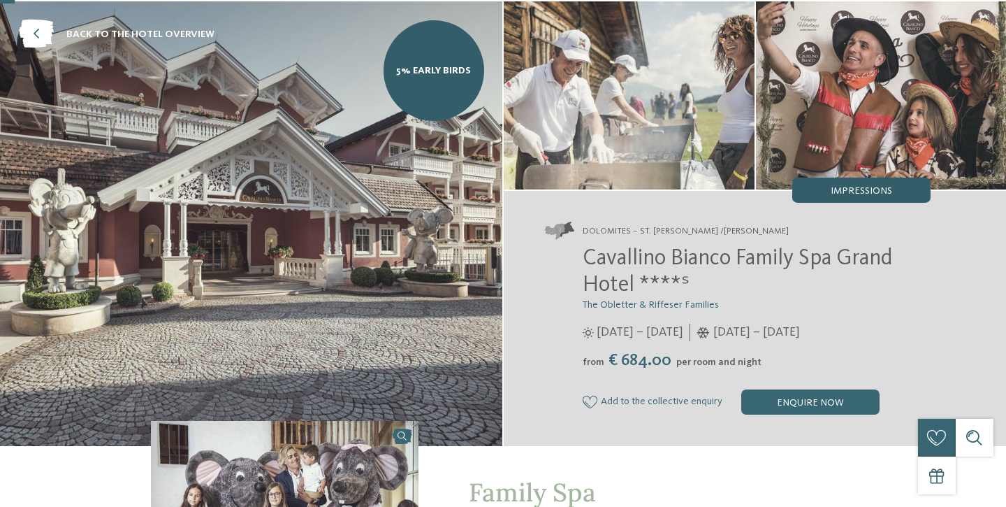
click at [836, 189] on span "Impressions" at bounding box center [861, 191] width 61 height 10
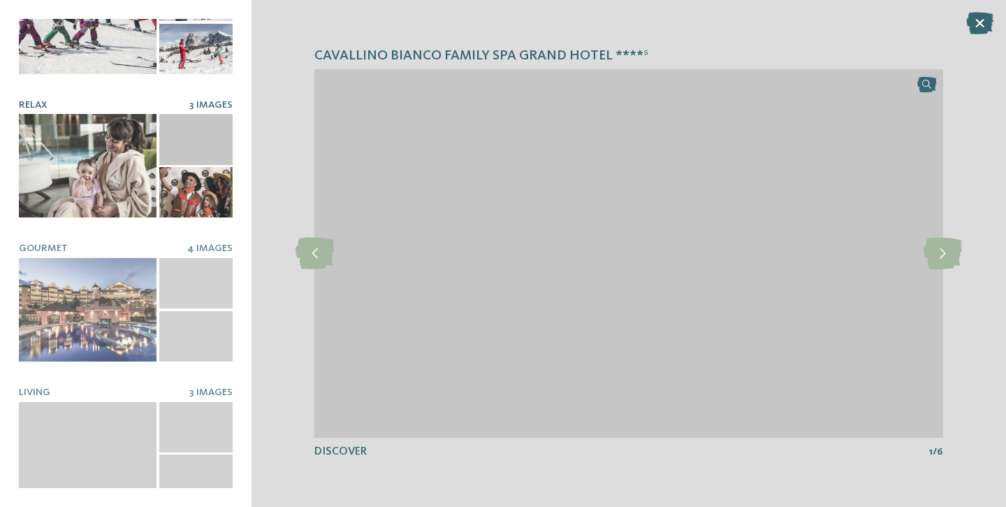
scroll to position [80, 0]
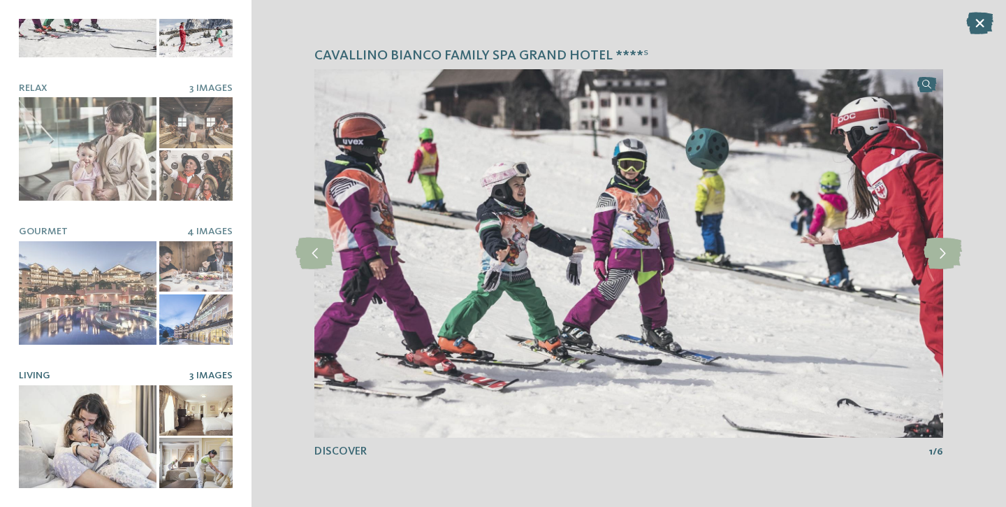
click at [87, 400] on div at bounding box center [88, 436] width 138 height 103
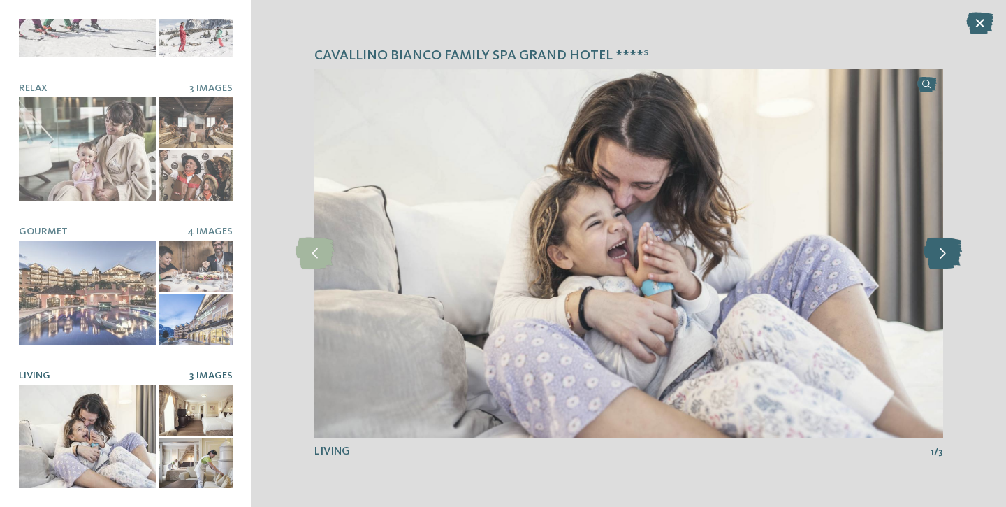
click at [941, 250] on icon at bounding box center [943, 253] width 38 height 31
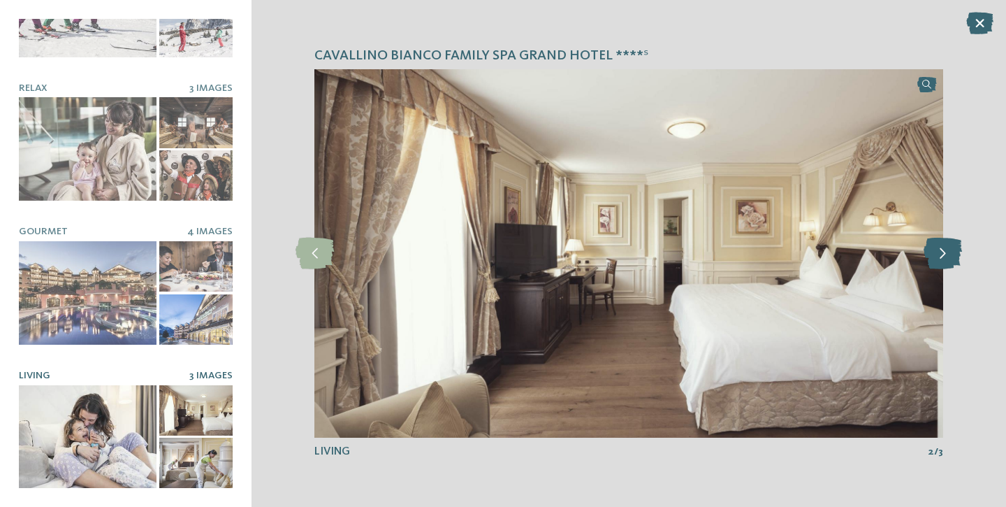
click at [941, 250] on icon at bounding box center [943, 253] width 38 height 31
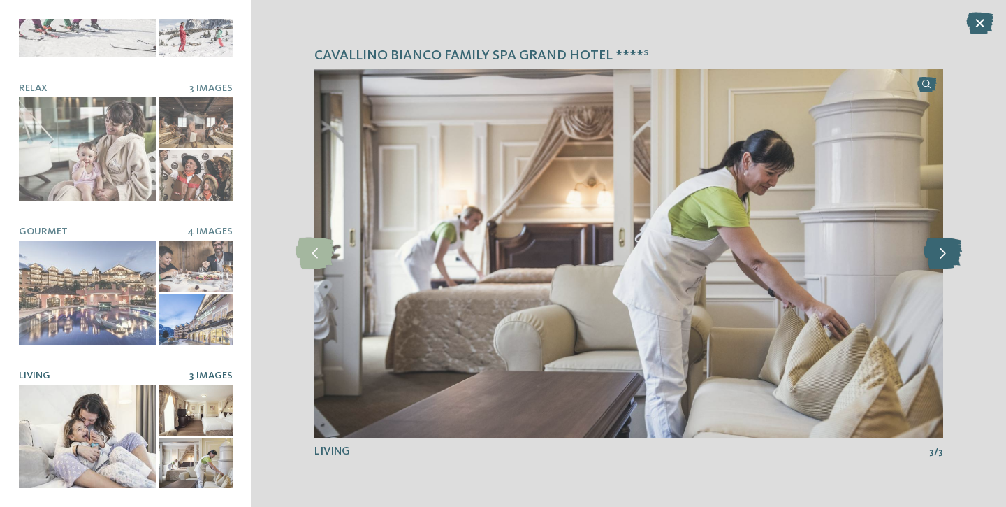
click at [941, 250] on icon at bounding box center [943, 253] width 38 height 31
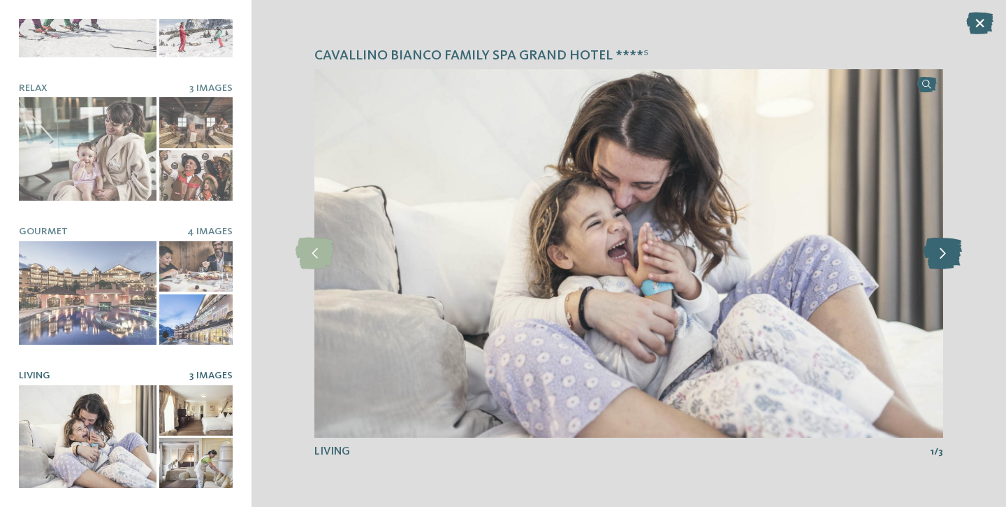
click at [941, 250] on icon at bounding box center [943, 253] width 38 height 31
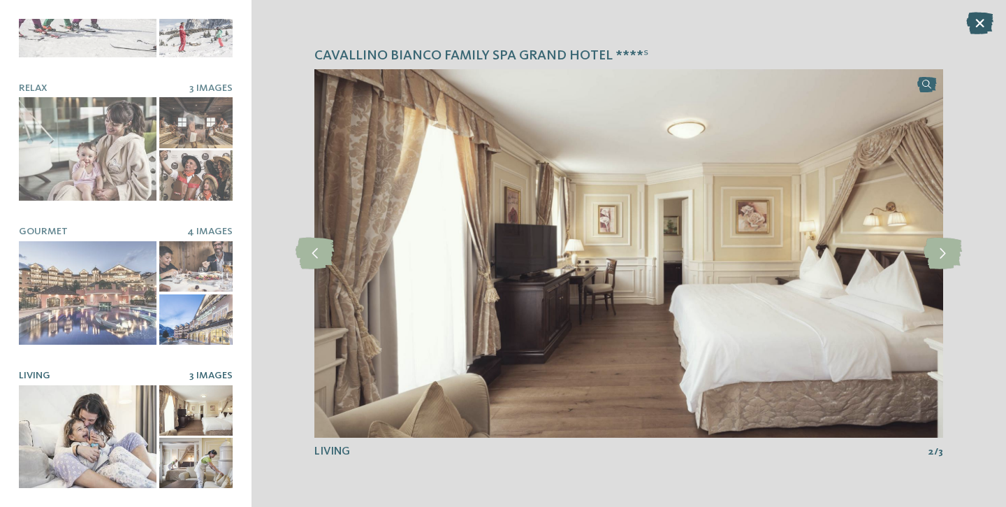
click at [977, 24] on icon at bounding box center [979, 23] width 27 height 22
